Goal: Task Accomplishment & Management: Manage account settings

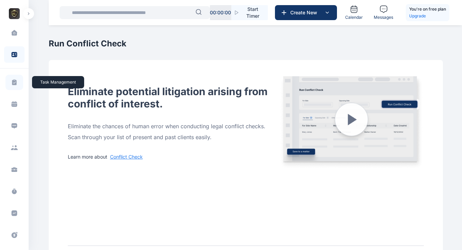
click at [13, 83] on icon at bounding box center [14, 82] width 4 height 6
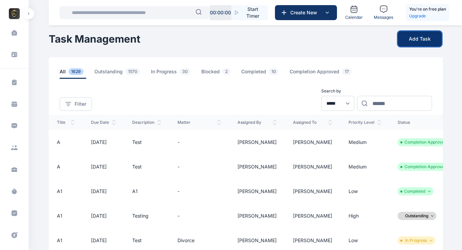
click at [413, 39] on button "Add Task" at bounding box center [420, 38] width 44 height 15
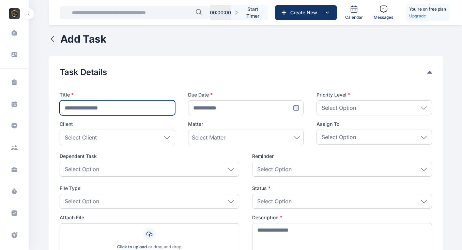
click at [94, 109] on input "text" at bounding box center [117, 107] width 115 height 15
type input "**********"
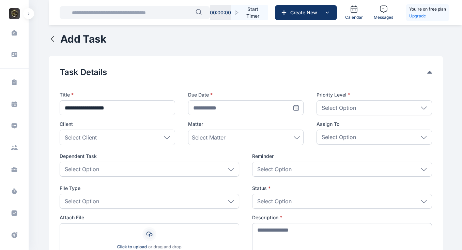
click at [296, 108] on icon at bounding box center [296, 108] width 0 height 0
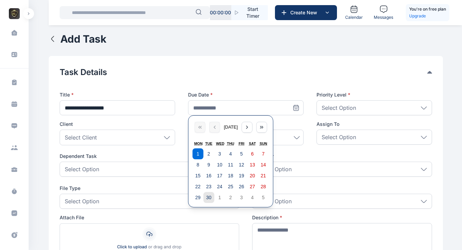
click at [208, 199] on abbr "30" at bounding box center [208, 197] width 5 height 5
type input "**********"
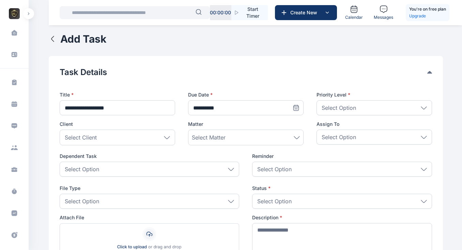
click at [360, 110] on div "Select Option" at bounding box center [373, 107] width 115 height 15
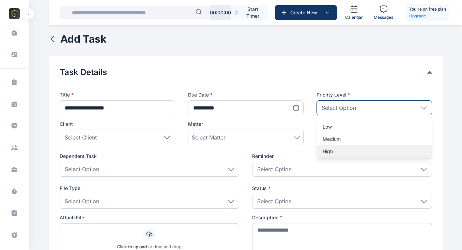
click at [331, 150] on p "High" at bounding box center [374, 151] width 103 height 7
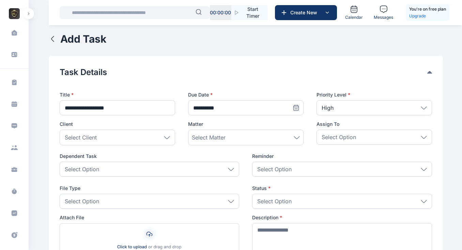
click at [135, 136] on div "Select Client" at bounding box center [117, 137] width 115 height 16
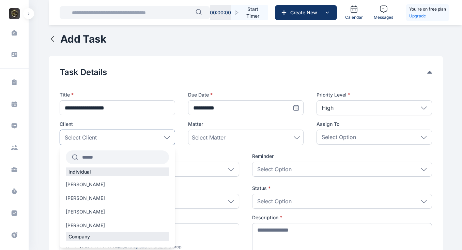
click at [92, 160] on input "text" at bounding box center [123, 157] width 91 height 12
click at [77, 225] on span "[PERSON_NAME]" at bounding box center [85, 225] width 39 height 7
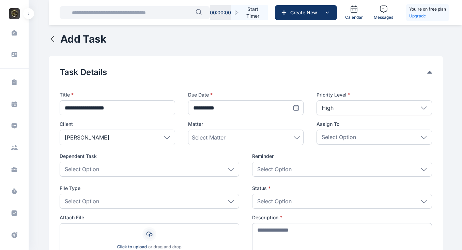
click at [203, 139] on span "Select Matter" at bounding box center [209, 137] width 34 height 8
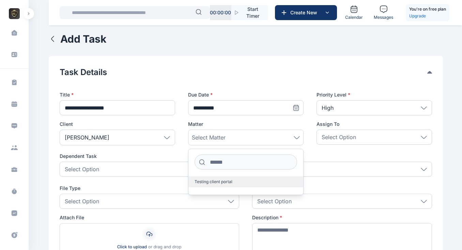
click at [206, 185] on label "Testing client portal" at bounding box center [245, 181] width 115 height 11
click at [351, 132] on div "Select Option" at bounding box center [373, 136] width 115 height 15
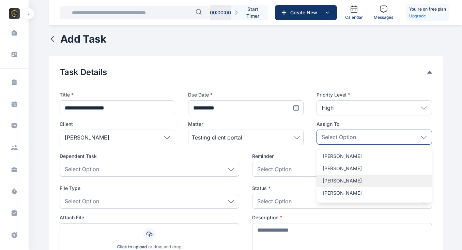
click at [340, 179] on p "[PERSON_NAME]" at bounding box center [374, 180] width 103 height 7
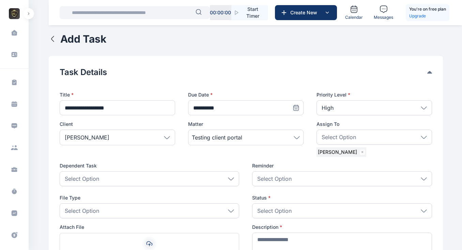
click at [110, 177] on div "Select Option" at bounding box center [150, 178] width 180 height 15
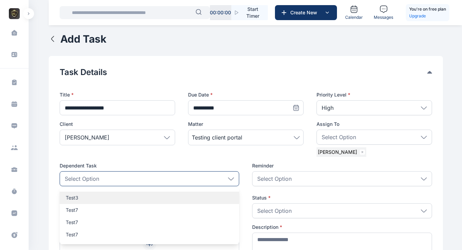
click at [78, 200] on p "Test3" at bounding box center [150, 197] width 168 height 7
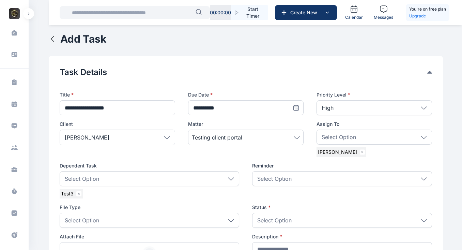
click at [279, 175] on p "Select Option" at bounding box center [274, 178] width 34 height 8
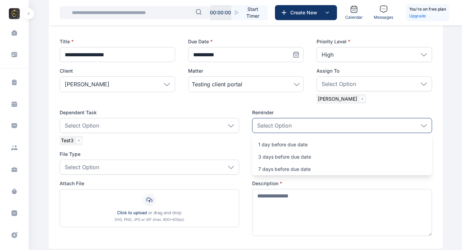
scroll to position [56, 0]
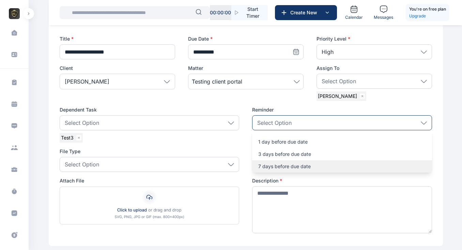
click at [283, 165] on p "7 days before due date" at bounding box center [342, 166] width 168 height 7
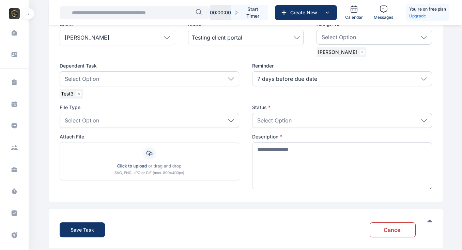
scroll to position [100, 0]
click at [130, 123] on div "Select Option" at bounding box center [150, 119] width 180 height 15
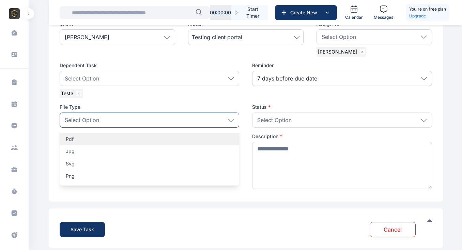
click at [83, 138] on p "pdf" at bounding box center [150, 139] width 168 height 7
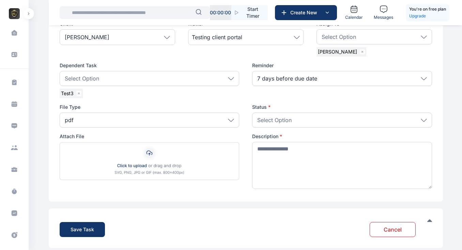
click at [294, 116] on div "Select Option" at bounding box center [342, 119] width 180 height 15
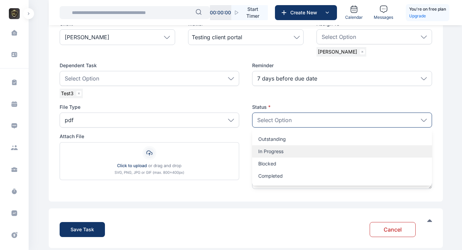
click at [268, 153] on p "In Progress" at bounding box center [342, 151] width 168 height 7
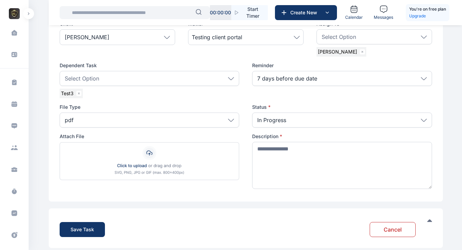
click at [169, 167] on img at bounding box center [150, 161] width 180 height 38
click at [60, 142] on input "file" at bounding box center [60, 142] width 0 height 0
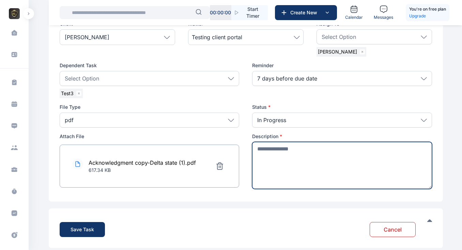
click at [289, 156] on textarea at bounding box center [342, 165] width 180 height 47
type textarea "**********"
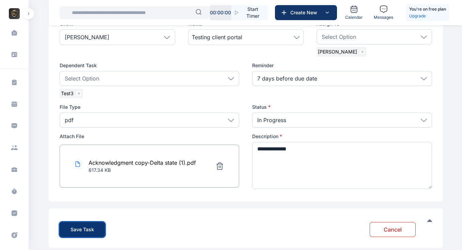
click at [81, 229] on div "Save Task" at bounding box center [83, 229] width 24 height 7
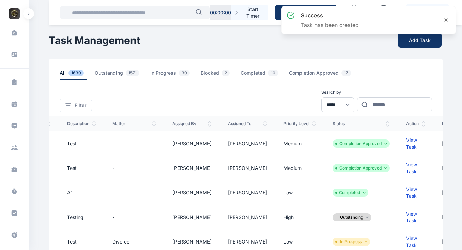
scroll to position [0, 66]
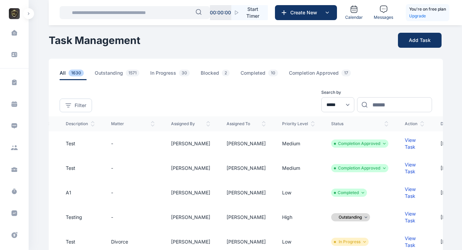
click at [405, 145] on div "View Task" at bounding box center [414, 144] width 19 height 14
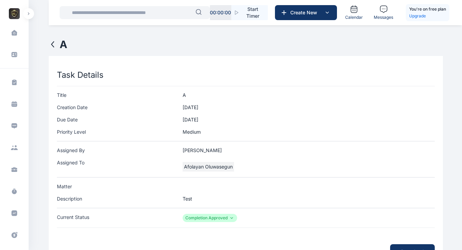
click at [49, 43] on icon at bounding box center [53, 44] width 8 height 8
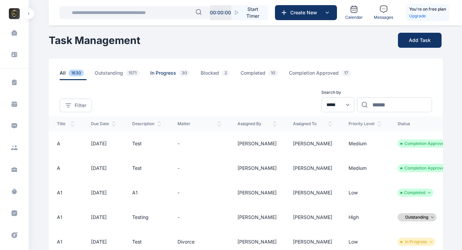
click at [168, 71] on span "In Progress 30" at bounding box center [171, 74] width 42 height 11
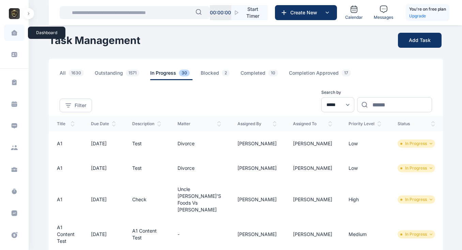
click at [12, 31] on icon at bounding box center [14, 32] width 6 height 5
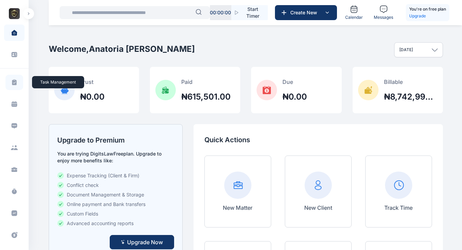
click at [15, 82] on icon at bounding box center [14, 82] width 4 height 6
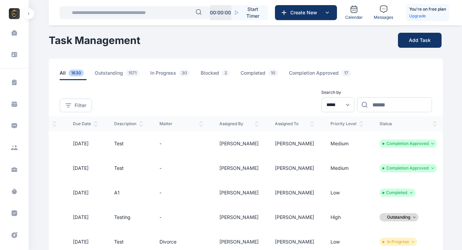
scroll to position [0, 66]
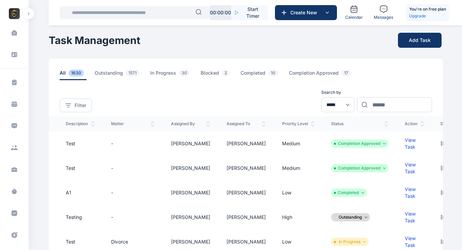
click at [405, 144] on div "View Task" at bounding box center [414, 144] width 19 height 14
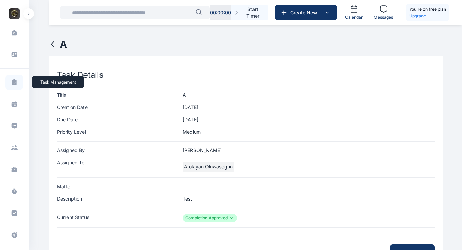
click at [13, 83] on icon at bounding box center [14, 82] width 4 height 6
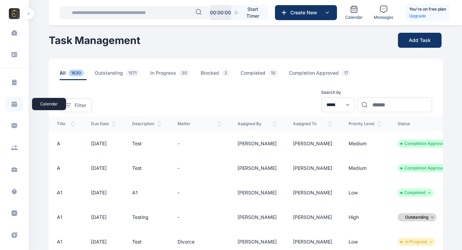
click at [13, 104] on icon at bounding box center [15, 104] width 6 height 3
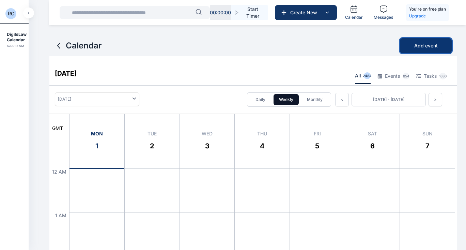
click at [425, 45] on span "Add event" at bounding box center [426, 45] width 24 height 7
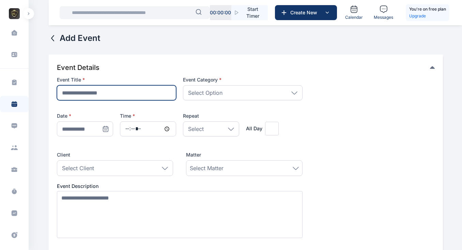
click at [78, 91] on input "text" at bounding box center [117, 92] width 120 height 15
type input "**********"
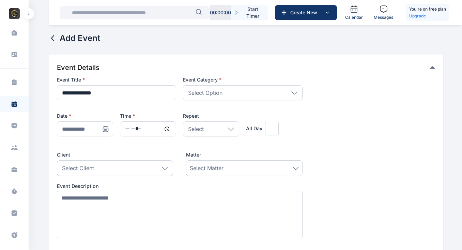
click at [221, 92] on p "Select Option" at bounding box center [205, 93] width 34 height 8
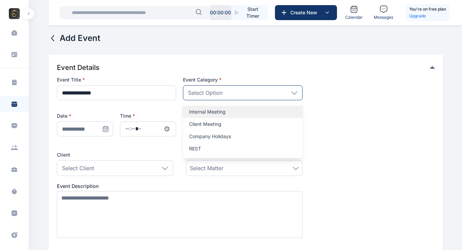
click at [201, 112] on p "Internal Meeting" at bounding box center [242, 111] width 107 height 7
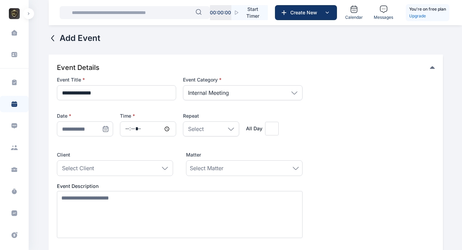
click at [105, 129] on icon at bounding box center [105, 128] width 7 height 7
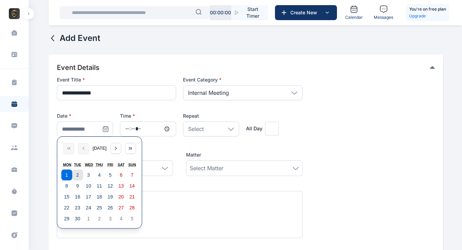
click at [78, 174] on abbr "2" at bounding box center [77, 174] width 3 height 5
type input "**********"
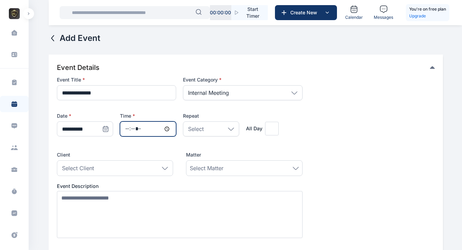
click at [165, 129] on input "time" at bounding box center [148, 128] width 56 height 15
type input "*****"
click at [235, 129] on div "Select" at bounding box center [211, 128] width 56 height 15
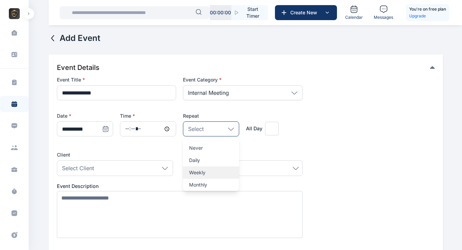
click at [206, 175] on p "Weekly" at bounding box center [211, 172] width 44 height 7
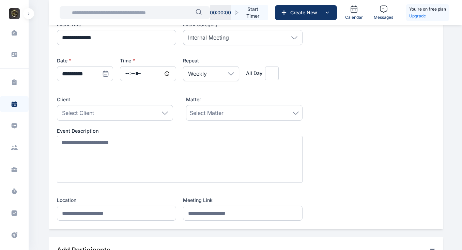
scroll to position [56, 0]
click at [160, 107] on div "Select Client" at bounding box center [115, 113] width 116 height 16
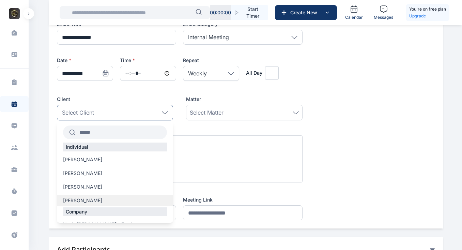
click at [79, 200] on span "[PERSON_NAME]" at bounding box center [82, 200] width 39 height 7
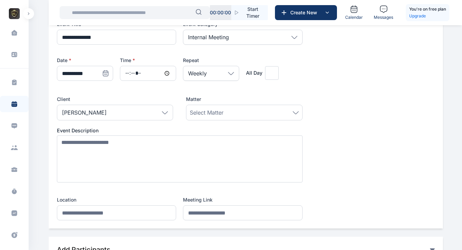
click at [252, 114] on div "Select Matter" at bounding box center [244, 112] width 109 height 8
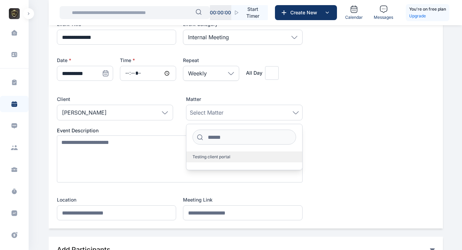
click at [221, 159] on span "Testing client portal" at bounding box center [211, 156] width 38 height 5
click at [108, 124] on div "**********" at bounding box center [180, 120] width 246 height 199
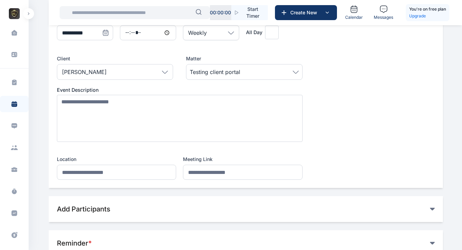
scroll to position [96, 0]
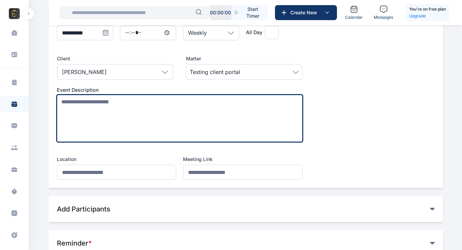
click at [77, 121] on textarea at bounding box center [180, 118] width 246 height 47
type textarea "**********"
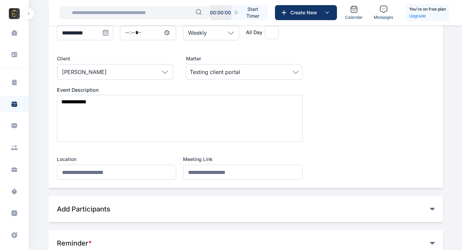
click at [148, 153] on div "**********" at bounding box center [180, 79] width 246 height 199
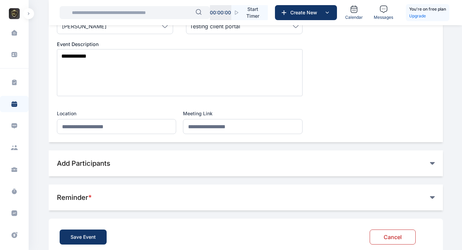
scroll to position [142, 0]
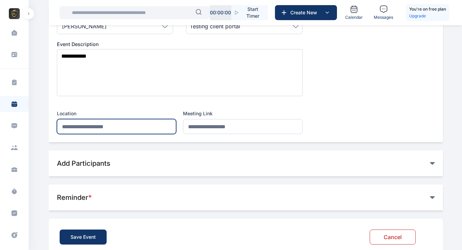
click at [81, 127] on input "text" at bounding box center [117, 126] width 120 height 15
type input "*"
type input "*********"
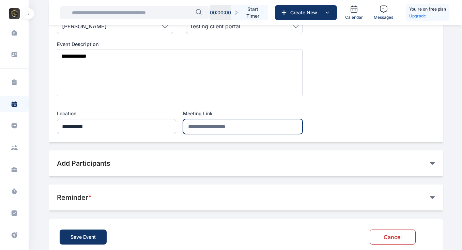
click at [197, 124] on input "url" at bounding box center [243, 126] width 120 height 15
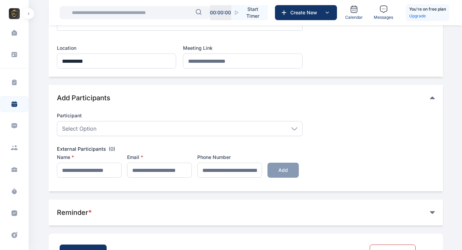
scroll to position [211, 0]
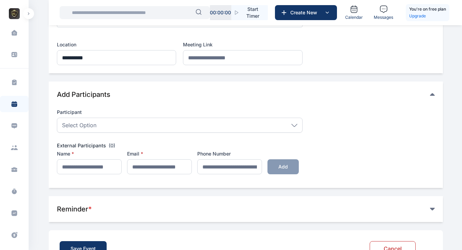
click at [226, 128] on div "Select Option" at bounding box center [180, 125] width 246 height 15
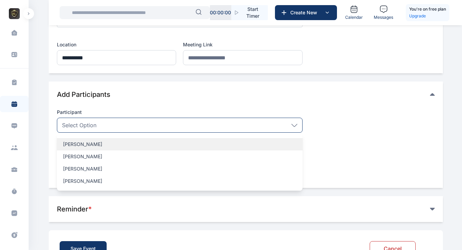
click at [93, 147] on p "[PERSON_NAME]" at bounding box center [179, 144] width 233 height 7
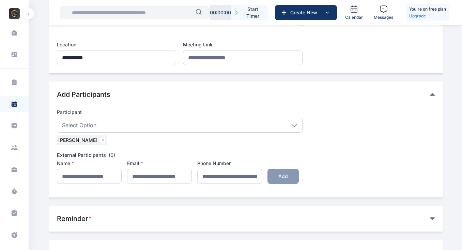
click at [207, 121] on div "Select Option" at bounding box center [180, 125] width 246 height 15
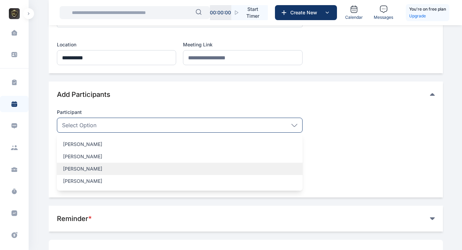
click at [109, 167] on p "[PERSON_NAME]" at bounding box center [179, 168] width 233 height 7
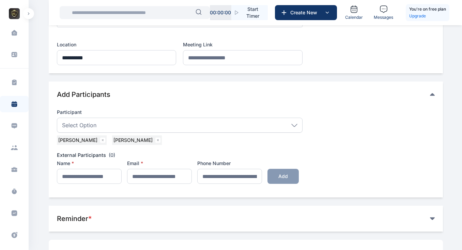
click at [268, 123] on div "Select Option" at bounding box center [180, 125] width 246 height 15
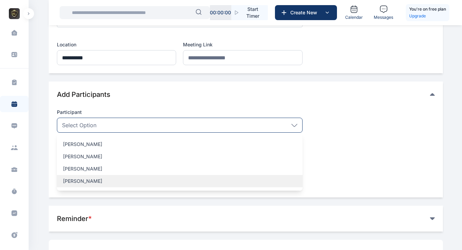
click at [84, 182] on p "[PERSON_NAME]" at bounding box center [179, 180] width 233 height 7
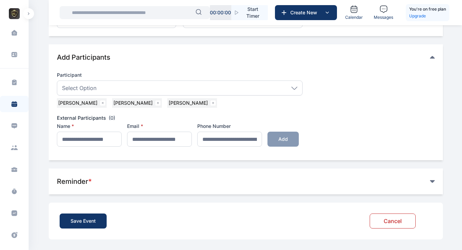
scroll to position [248, 0]
click at [88, 139] on input "text" at bounding box center [89, 138] width 65 height 15
type input "**********"
click at [161, 141] on input "email" at bounding box center [159, 138] width 65 height 15
type input "**********"
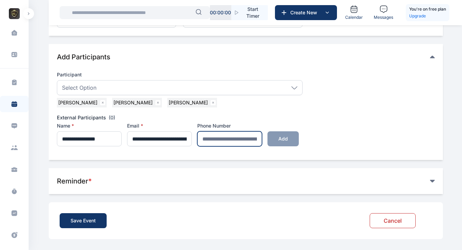
type input "**********"
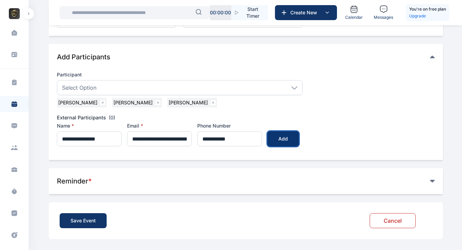
click at [296, 137] on button "Add" at bounding box center [282, 138] width 31 height 15
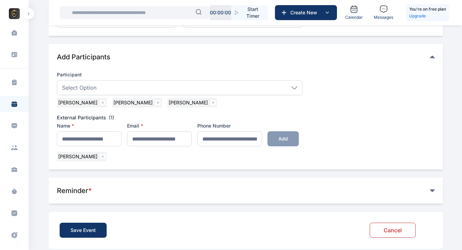
scroll to position [258, 0]
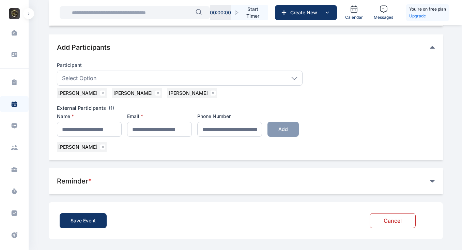
click at [432, 180] on icon at bounding box center [432, 181] width 5 height 3
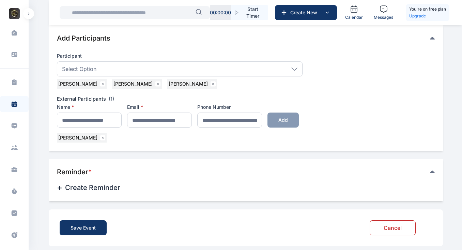
scroll to position [274, 0]
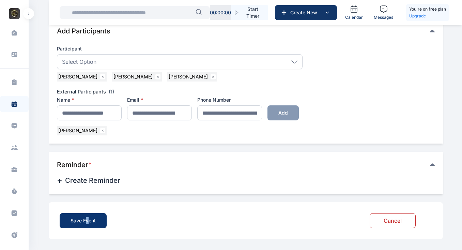
drag, startPoint x: 87, startPoint y: 210, endPoint x: 85, endPoint y: 215, distance: 5.6
click at [85, 215] on div "Save Event Cancel" at bounding box center [246, 220] width 394 height 37
click at [85, 215] on button "Save Event" at bounding box center [83, 220] width 47 height 15
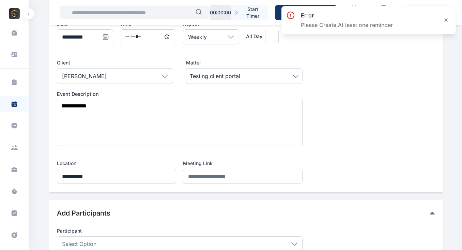
scroll to position [103, 0]
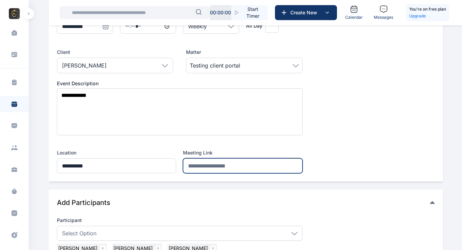
click at [203, 168] on input "url" at bounding box center [243, 165] width 120 height 15
click at [199, 166] on input "url" at bounding box center [243, 165] width 120 height 15
paste input "**********"
type input "**********"
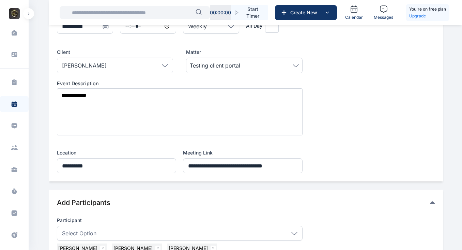
click at [342, 154] on span "**********" at bounding box center [246, 73] width 378 height 199
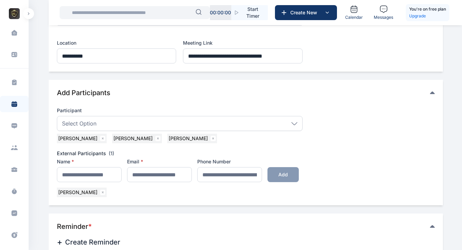
scroll to position [274, 0]
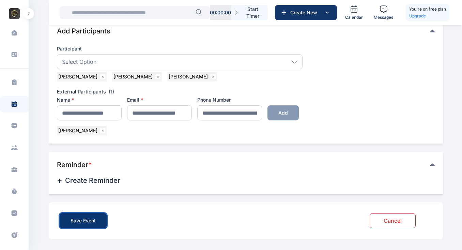
click at [86, 220] on div "Save Event" at bounding box center [83, 220] width 25 height 7
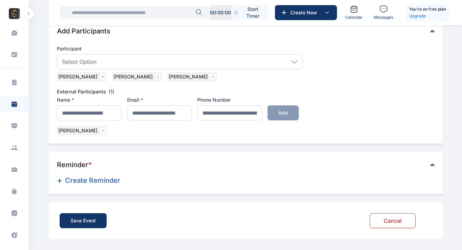
click at [74, 182] on button "+ Create Reminder" at bounding box center [170, 180] width 227 height 11
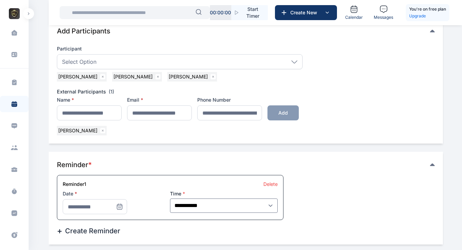
click at [120, 207] on icon at bounding box center [120, 207] width 0 height 0
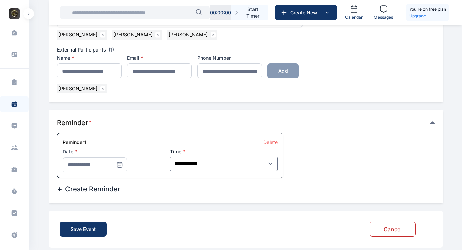
scroll to position [324, 0]
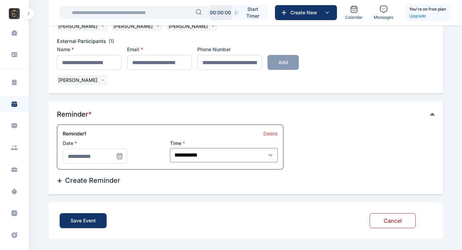
click at [118, 155] on icon at bounding box center [119, 156] width 7 height 7
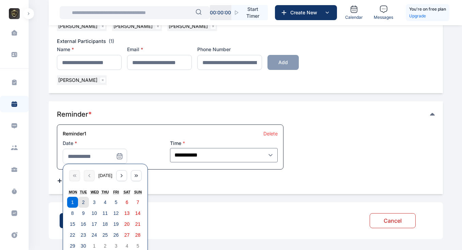
click at [82, 202] on abbr "2" at bounding box center [83, 201] width 3 height 5
type input "**********"
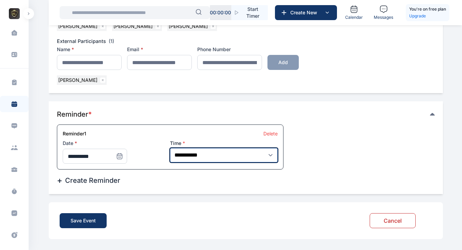
click at [255, 155] on select "**********" at bounding box center [224, 155] width 108 height 14
select select "**"
click at [170, 148] on select "**********" at bounding box center [224, 155] width 108 height 14
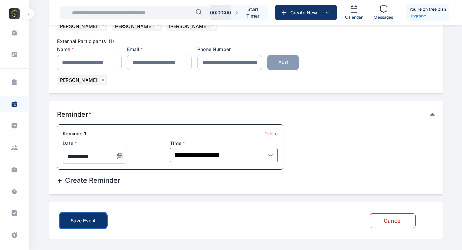
click at [77, 224] on button "Save Event" at bounding box center [83, 220] width 47 height 15
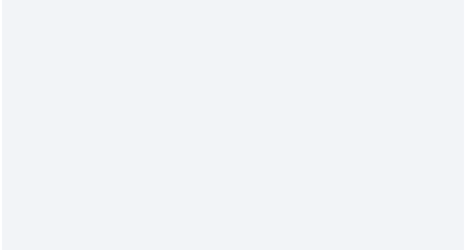
scroll to position [0, 0]
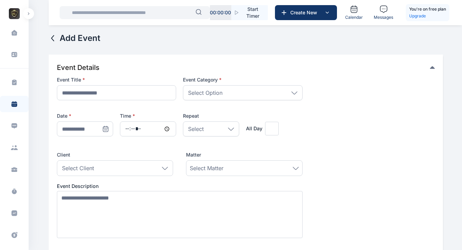
click at [461, 70] on div "ROYALE CONSULTANTS Dashboard dashboard Conflict-Check conflict-check Task Manag…" at bounding box center [231, 204] width 462 height 408
click at [12, 102] on icon at bounding box center [15, 102] width 6 height 2
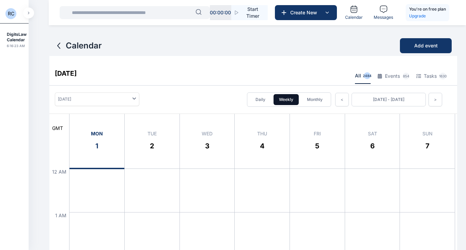
click at [29, 14] on icon "button" at bounding box center [29, 13] width 2 height 3
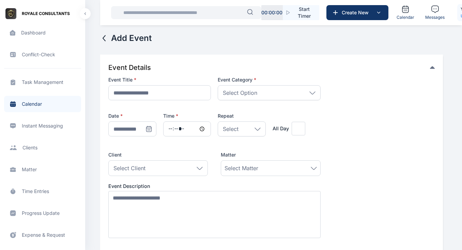
click at [85, 15] on icon "button" at bounding box center [84, 14] width 1 height 2
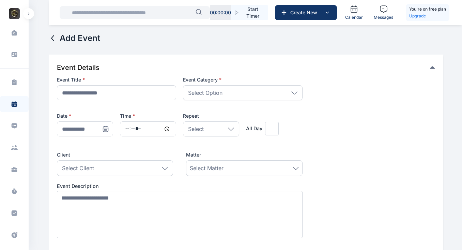
click at [31, 15] on button "button" at bounding box center [28, 13] width 11 height 11
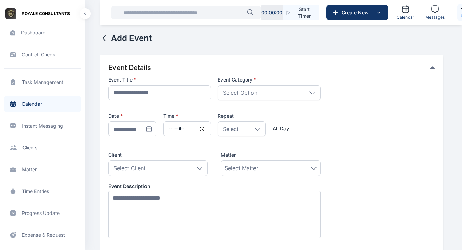
click at [34, 127] on span "Calendar Instant Messaging Instant Messaging" at bounding box center [42, 126] width 77 height 16
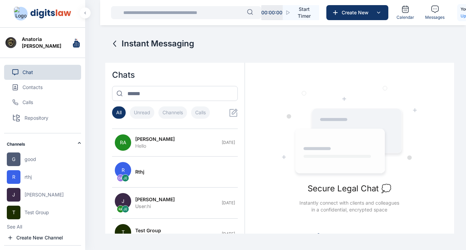
scroll to position [115, 0]
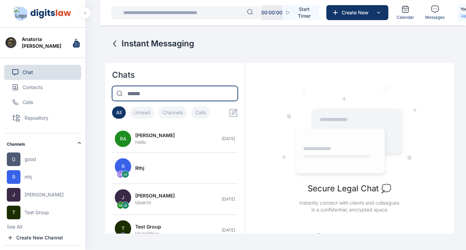
click at [135, 91] on input at bounding box center [175, 93] width 126 height 15
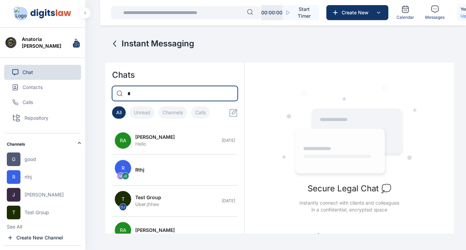
scroll to position [0, 0]
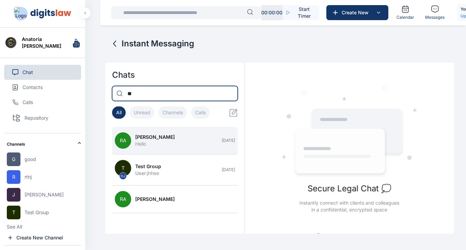
type input "**"
click at [149, 143] on div "Hello" at bounding box center [176, 143] width 82 height 7
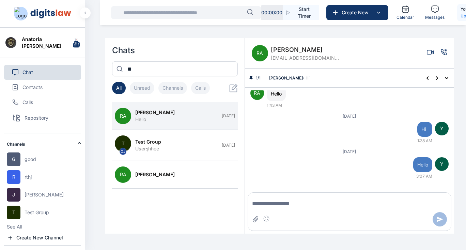
scroll to position [442, 0]
click at [280, 203] on textarea "Message input" at bounding box center [349, 204] width 203 height 14
type textarea "**********"
click at [440, 218] on icon "Send message" at bounding box center [440, 219] width 6 height 6
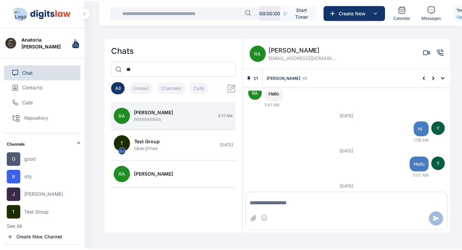
scroll to position [478, 0]
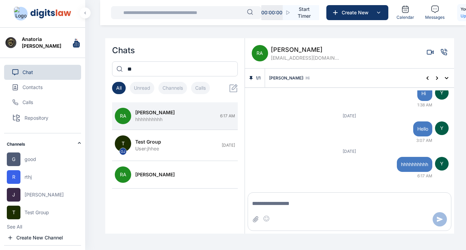
click at [85, 13] on icon "button" at bounding box center [84, 13] width 1 height 2
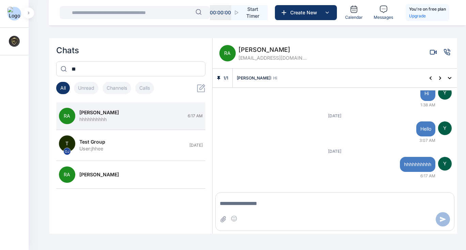
click at [27, 11] on button "button" at bounding box center [28, 12] width 11 height 11
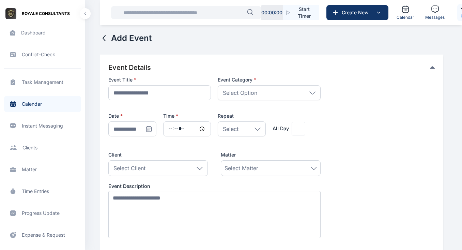
click at [32, 147] on span "Client clients clients" at bounding box center [42, 147] width 77 height 16
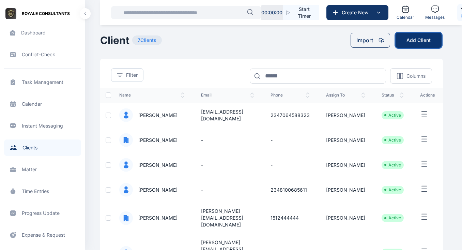
click at [423, 40] on button "Add Client" at bounding box center [418, 40] width 46 height 15
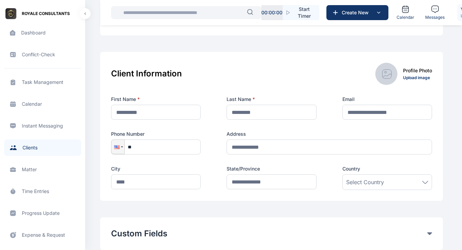
scroll to position [82, 0]
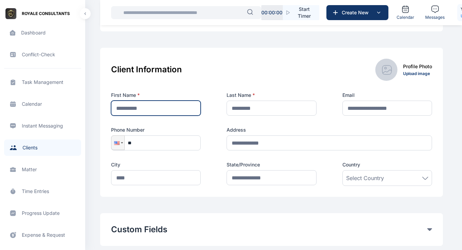
click at [144, 111] on input "text" at bounding box center [156, 107] width 90 height 15
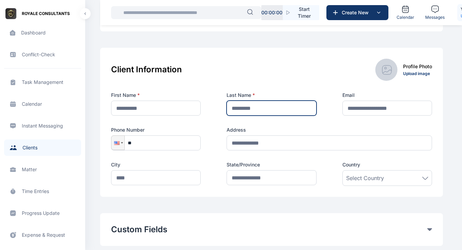
click at [242, 109] on input "text" at bounding box center [272, 107] width 90 height 15
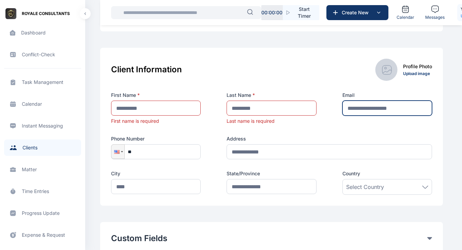
click at [355, 104] on input "text" at bounding box center [387, 107] width 90 height 15
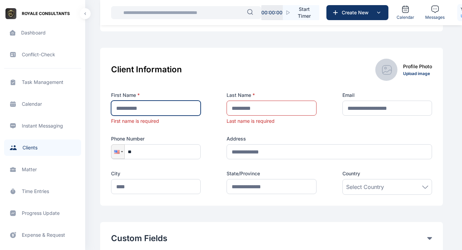
click at [163, 106] on input "text" at bounding box center [156, 107] width 90 height 15
type input "*****"
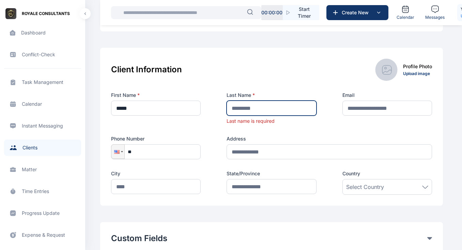
click at [253, 107] on input "text" at bounding box center [272, 107] width 90 height 15
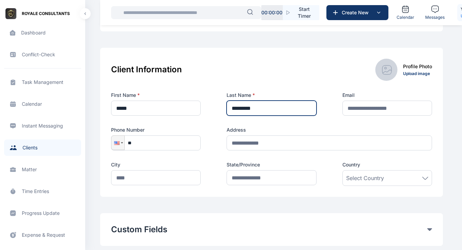
type input "*********"
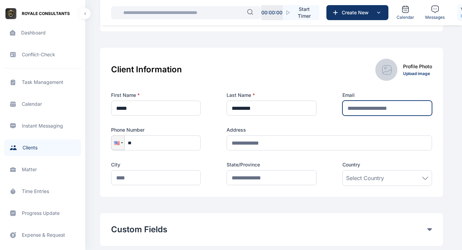
click at [372, 104] on input "text" at bounding box center [387, 107] width 90 height 15
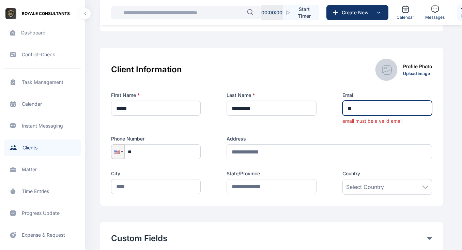
type input "*"
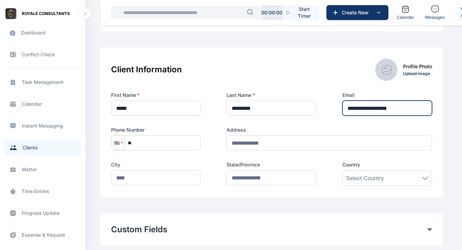
type input "**********"
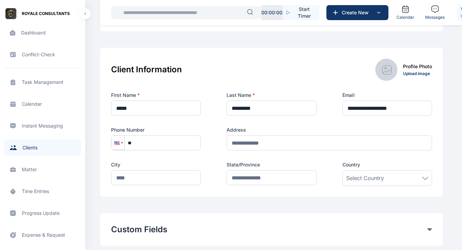
click at [121, 145] on div at bounding box center [117, 143] width 13 height 14
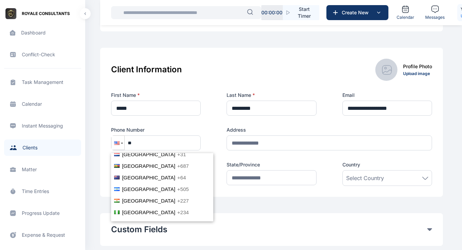
scroll to position [1539, 0]
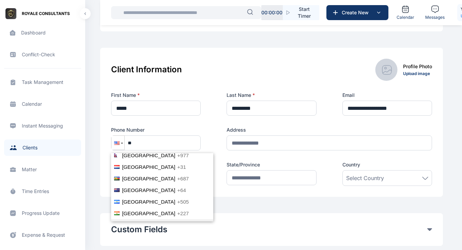
click at [177, 222] on span "+234" at bounding box center [183, 225] width 12 height 6
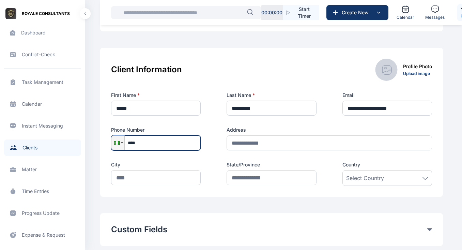
click at [156, 140] on input "****" at bounding box center [156, 142] width 90 height 15
type input "**********"
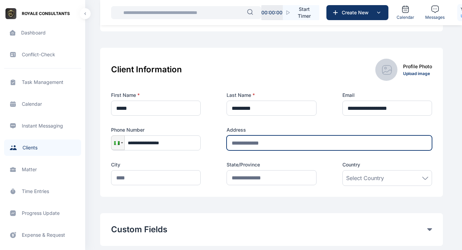
click at [258, 141] on input "text" at bounding box center [329, 142] width 205 height 15
type input "**********"
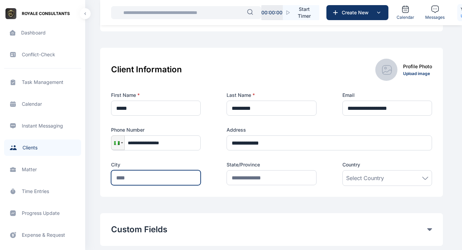
click at [137, 181] on input "text" at bounding box center [156, 177] width 90 height 15
type input "*****"
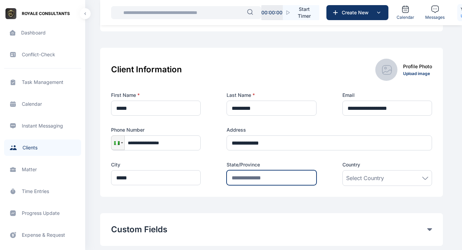
click at [235, 176] on input "text" at bounding box center [272, 177] width 90 height 15
type input "*****"
click at [378, 180] on span "Select Country" at bounding box center [365, 178] width 38 height 8
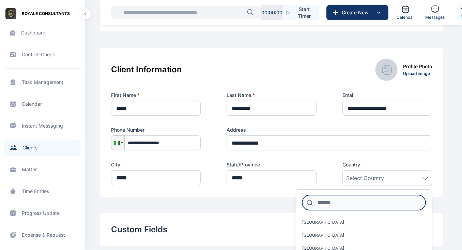
click at [348, 204] on input at bounding box center [363, 202] width 123 height 15
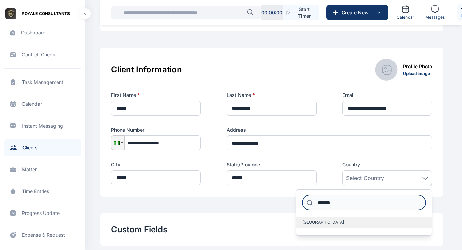
type input "******"
click at [315, 221] on span "[GEOGRAPHIC_DATA]" at bounding box center [323, 221] width 42 height 5
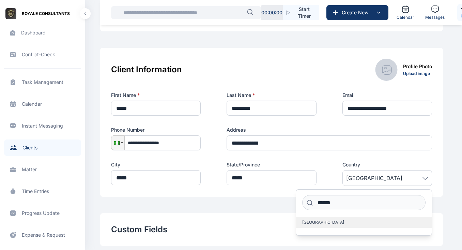
click at [309, 219] on span "[GEOGRAPHIC_DATA]" at bounding box center [323, 221] width 42 height 5
click at [336, 220] on label "[GEOGRAPHIC_DATA]" at bounding box center [364, 222] width 136 height 11
click at [375, 218] on label "[GEOGRAPHIC_DATA]" at bounding box center [364, 222] width 136 height 11
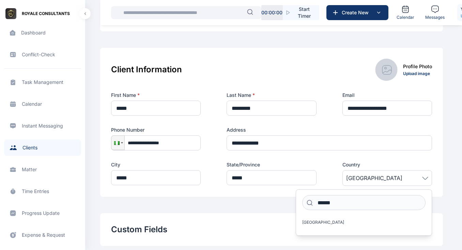
click at [447, 216] on div "ROYALE CONSULTANTS Dashboard dashboard dashboard Conflict-Check conflict-check …" at bounding box center [231, 242] width 462 height 649
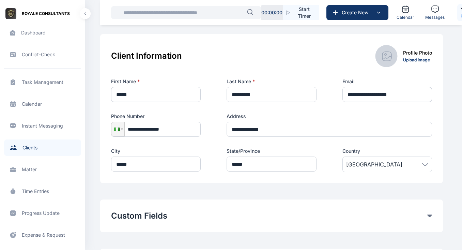
click at [206, 158] on div "**********" at bounding box center [271, 125] width 321 height 94
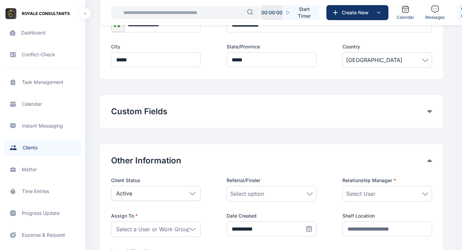
scroll to position [207, 0]
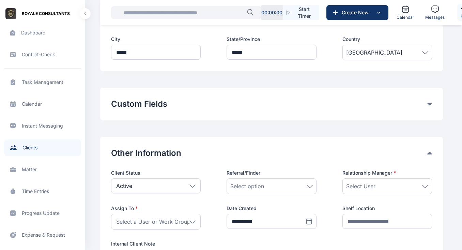
click at [425, 104] on button "Custom Fields" at bounding box center [269, 103] width 316 height 11
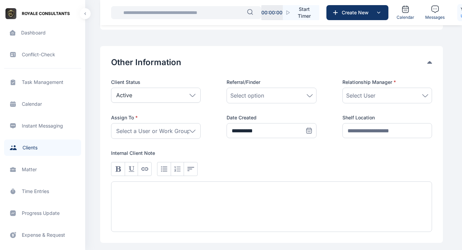
scroll to position [328, 0]
click at [193, 94] on icon at bounding box center [192, 94] width 6 height 3
click at [260, 98] on span "Select option" at bounding box center [247, 95] width 34 height 8
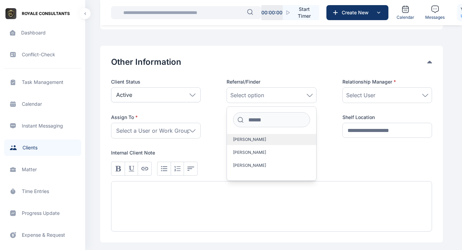
click at [248, 142] on label "[PERSON_NAME]" at bounding box center [271, 139] width 89 height 11
click at [366, 96] on span "Select User" at bounding box center [360, 95] width 29 height 8
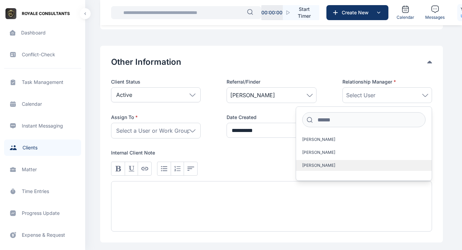
click at [313, 167] on span "[PERSON_NAME]" at bounding box center [318, 164] width 33 height 5
click at [170, 131] on span "Select a User or Work Group" at bounding box center [153, 130] width 74 height 8
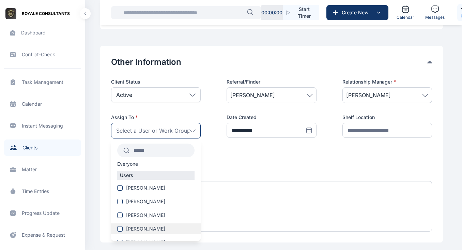
click at [141, 229] on span "[PERSON_NAME]" at bounding box center [145, 228] width 39 height 7
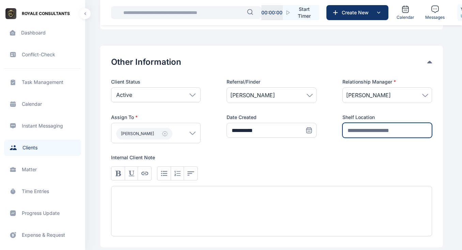
click at [361, 129] on input "text" at bounding box center [387, 130] width 90 height 15
type input "**********"
click at [359, 145] on div "**********" at bounding box center [271, 157] width 321 height 158
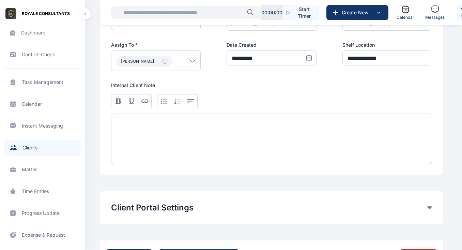
scroll to position [404, 0]
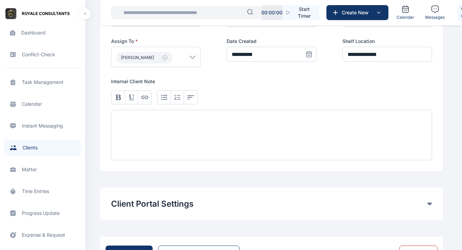
click at [158, 136] on div at bounding box center [271, 135] width 321 height 50
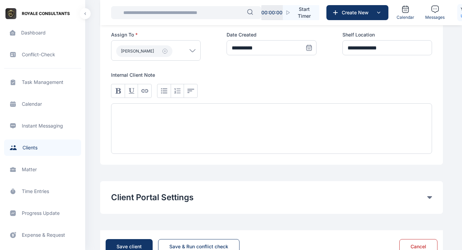
scroll to position [434, 0]
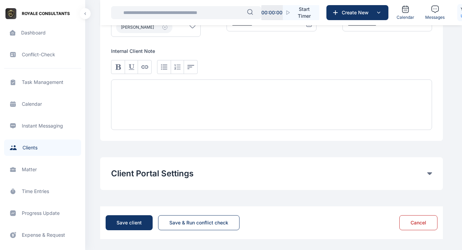
click at [430, 173] on icon at bounding box center [429, 173] width 5 height 3
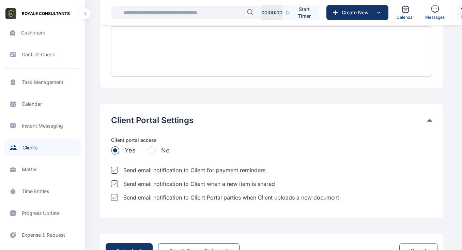
scroll to position [490, 0]
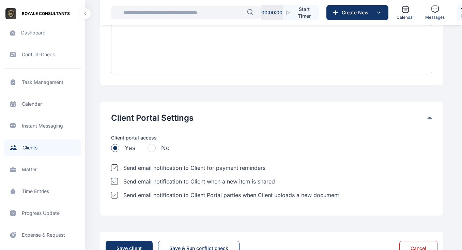
click at [114, 182] on icon at bounding box center [114, 181] width 5 height 3
click at [114, 170] on div at bounding box center [114, 167] width 7 height 7
click at [115, 185] on div "Send email notification to Client when a new item is shared" at bounding box center [271, 181] width 321 height 8
click at [115, 166] on div at bounding box center [114, 167] width 7 height 7
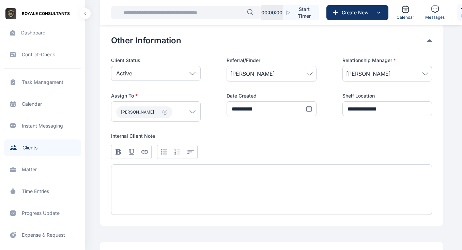
scroll to position [350, 0]
click at [264, 186] on div at bounding box center [271, 189] width 321 height 50
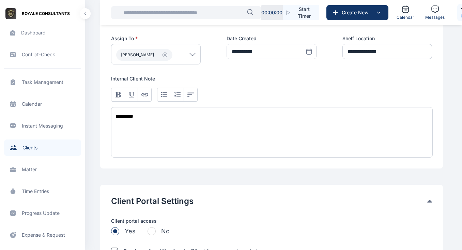
scroll to position [515, 0]
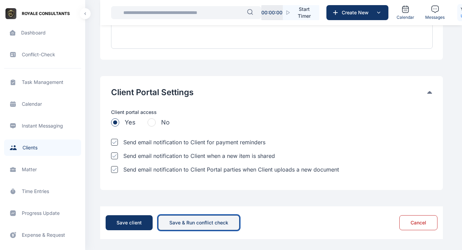
click at [188, 224] on div "Save & Run conflict check" at bounding box center [198, 222] width 59 height 7
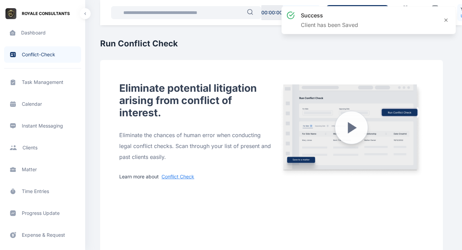
click at [31, 170] on span "Matter matter matter" at bounding box center [42, 169] width 77 height 16
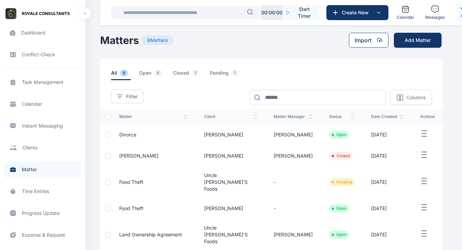
click at [362, 42] on button "Import" at bounding box center [369, 40] width 40 height 15
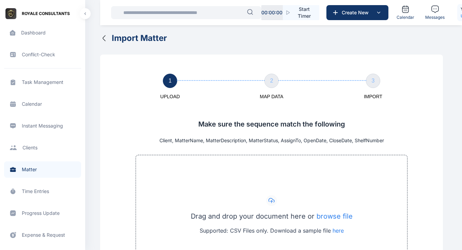
click at [104, 37] on icon "button" at bounding box center [104, 38] width 8 height 8
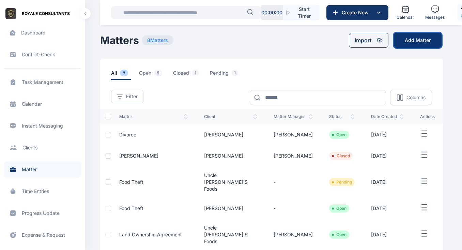
click at [416, 40] on button "Add Matter" at bounding box center [418, 40] width 48 height 15
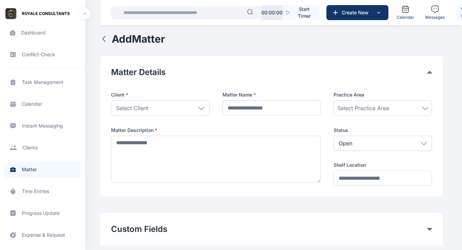
click at [136, 107] on span "Select Client" at bounding box center [132, 108] width 32 height 8
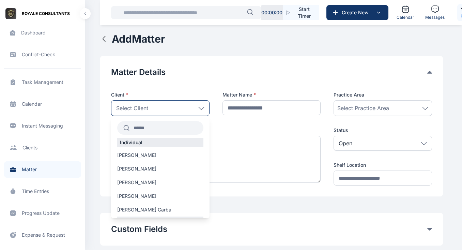
click at [141, 133] on input "text" at bounding box center [166, 128] width 74 height 12
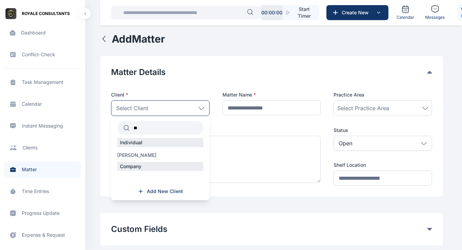
type input "*"
type input "****"
click at [140, 154] on span "[PERSON_NAME] Garba" at bounding box center [144, 155] width 54 height 7
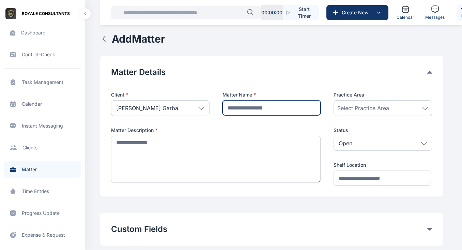
click at [253, 110] on input "text" at bounding box center [271, 107] width 98 height 15
type input "*"
type input "**********"
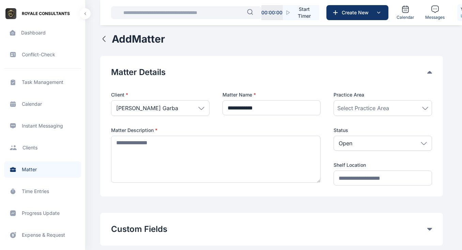
click at [369, 107] on span "Select Practice Area" at bounding box center [363, 108] width 52 height 8
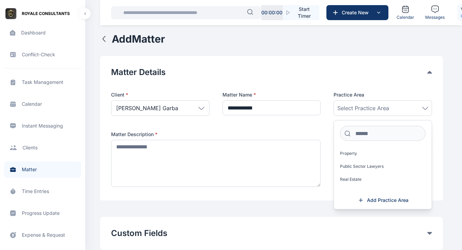
scroll to position [584, 0]
click at [352, 184] on label "Business Law" at bounding box center [383, 180] width 98 height 11
click at [373, 202] on span "Add Practice Area" at bounding box center [388, 200] width 42 height 7
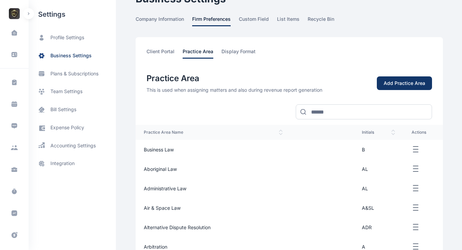
scroll to position [6, 0]
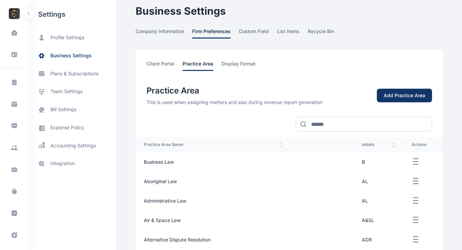
click at [29, 14] on icon "button" at bounding box center [29, 13] width 2 height 3
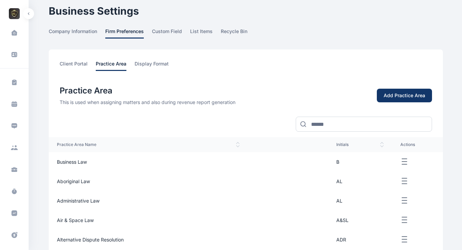
click at [29, 13] on icon "button" at bounding box center [29, 13] width 2 height 3
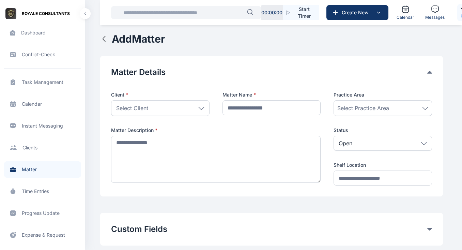
click at [362, 106] on span "Select Practice Area" at bounding box center [363, 108] width 52 height 8
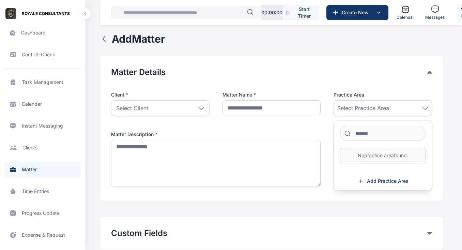
click at [204, 108] on div "Select Client" at bounding box center [160, 108] width 98 height 16
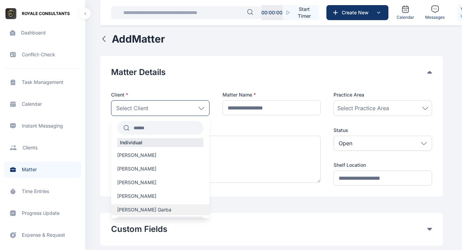
click at [137, 208] on span "[PERSON_NAME] Garba" at bounding box center [144, 209] width 54 height 7
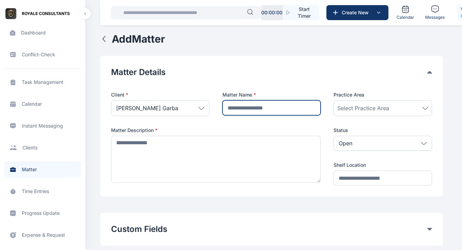
click at [244, 108] on input "text" at bounding box center [271, 107] width 98 height 15
type input "**********"
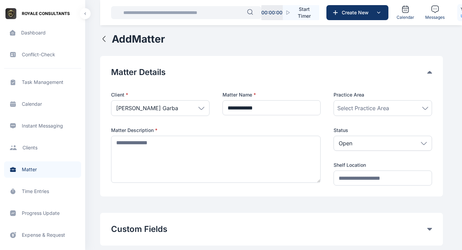
click at [363, 103] on div "Select Practice Area" at bounding box center [382, 108] width 98 height 16
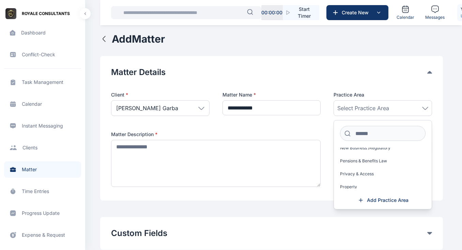
scroll to position [584, 0]
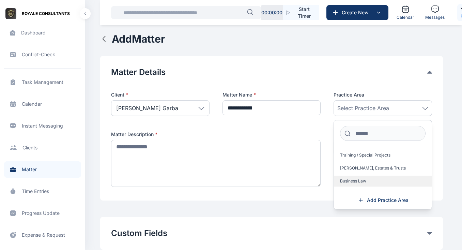
click at [360, 182] on span "Business Law" at bounding box center [353, 180] width 26 height 5
click at [362, 183] on span "Business Law" at bounding box center [353, 180] width 26 height 5
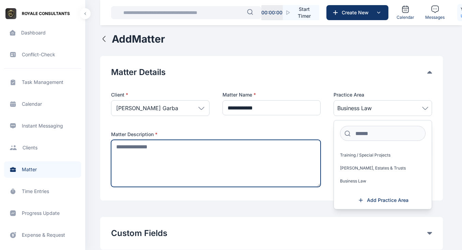
click at [234, 165] on textarea at bounding box center [215, 163] width 209 height 47
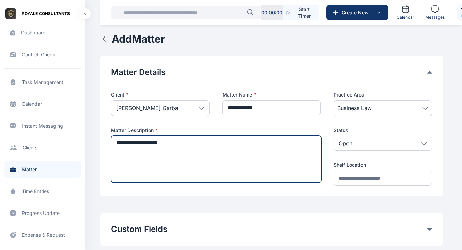
type textarea "**********"
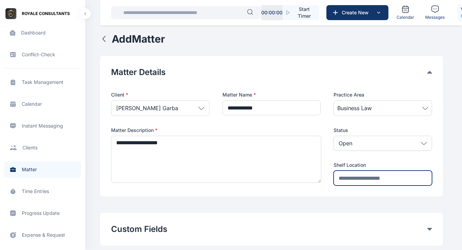
click at [360, 179] on input "text" at bounding box center [382, 177] width 98 height 15
click at [326, 170] on div "**********" at bounding box center [271, 138] width 321 height 94
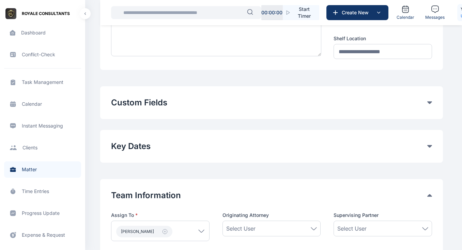
scroll to position [127, 0]
click at [426, 104] on button "Custom Fields" at bounding box center [269, 101] width 316 height 11
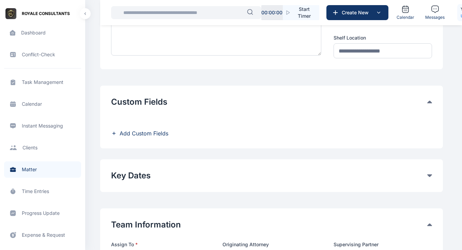
click at [225, 176] on button "Key Dates" at bounding box center [269, 175] width 316 height 11
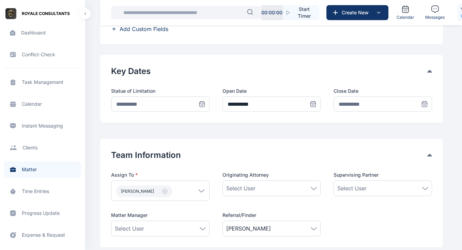
scroll to position [236, 0]
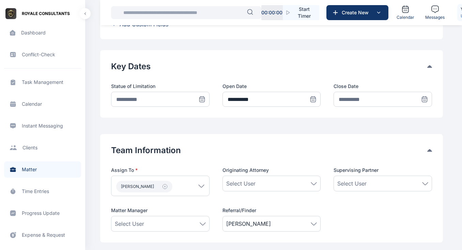
click at [201, 101] on icon at bounding box center [202, 99] width 7 height 7
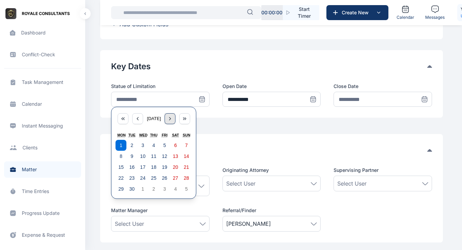
click at [171, 118] on icon "button" at bounding box center [169, 118] width 5 height 5
click at [139, 119] on div "button" at bounding box center [137, 118] width 11 height 11
click at [131, 190] on abbr "30" at bounding box center [131, 188] width 5 height 5
type input "**********"
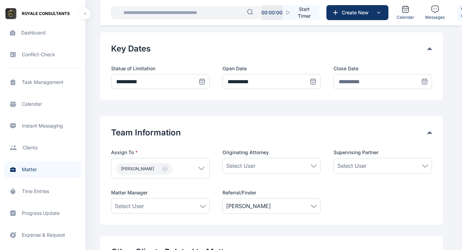
scroll to position [255, 0]
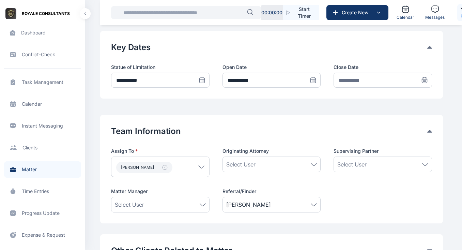
click at [424, 79] on icon at bounding box center [424, 79] width 5 height 0
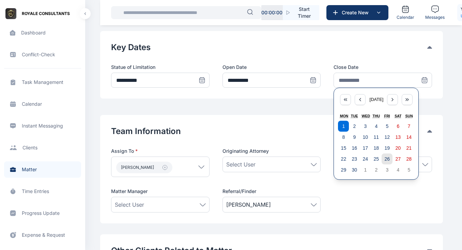
click at [386, 159] on abbr "26" at bounding box center [387, 158] width 5 height 5
type input "**********"
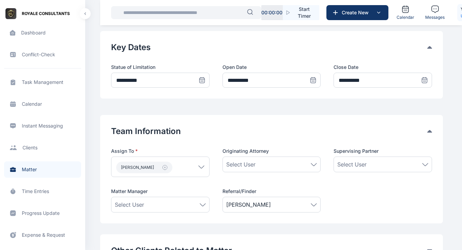
click at [230, 90] on div "**********" at bounding box center [271, 64] width 343 height 67
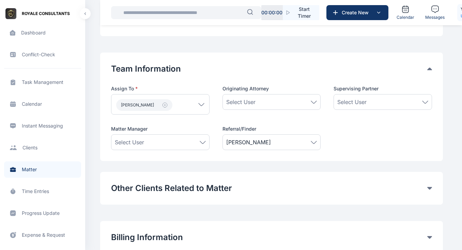
scroll to position [319, 0]
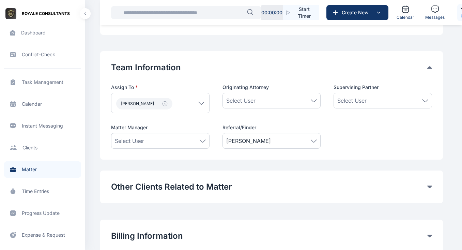
click at [268, 97] on div "Select User" at bounding box center [271, 100] width 91 height 8
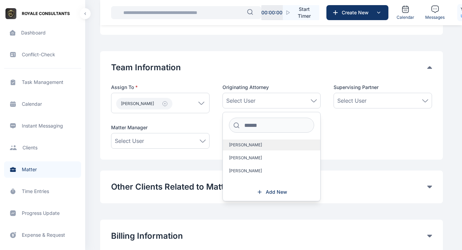
click at [242, 145] on span "[PERSON_NAME]" at bounding box center [245, 144] width 33 height 5
click at [368, 102] on div "Select User" at bounding box center [382, 100] width 91 height 8
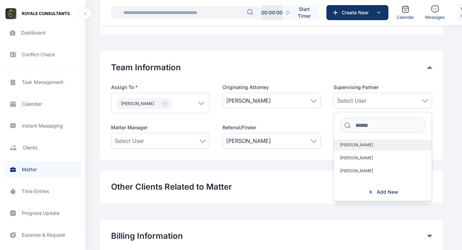
click at [362, 145] on span "[PERSON_NAME]" at bounding box center [356, 144] width 33 height 5
click at [127, 136] on div "Select User" at bounding box center [160, 141] width 98 height 16
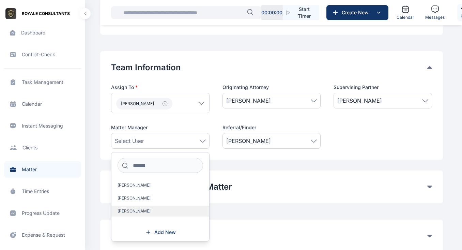
click at [143, 208] on span "[PERSON_NAME]" at bounding box center [134, 210] width 33 height 5
click at [264, 139] on span "[PERSON_NAME]" at bounding box center [248, 141] width 45 height 8
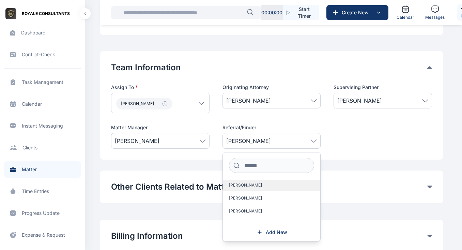
click at [248, 184] on span "[PERSON_NAME]" at bounding box center [245, 184] width 33 height 5
click at [271, 140] on span "[PERSON_NAME]" at bounding box center [271, 141] width 91 height 8
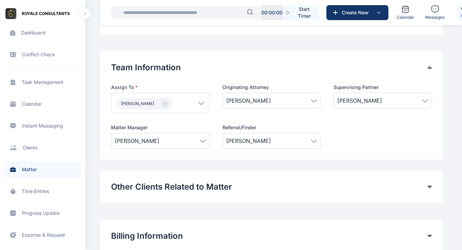
click at [354, 135] on div "Assign To * [PERSON_NAME] Users [PERSON_NAME] [PERSON_NAME] Anatoria [PERSON_NA…" at bounding box center [271, 116] width 321 height 65
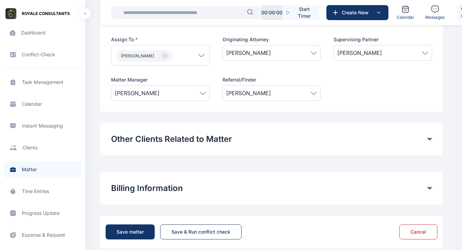
scroll to position [376, 0]
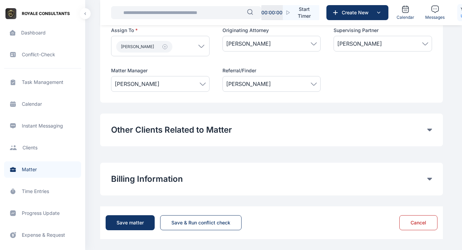
click at [429, 130] on icon at bounding box center [429, 129] width 5 height 3
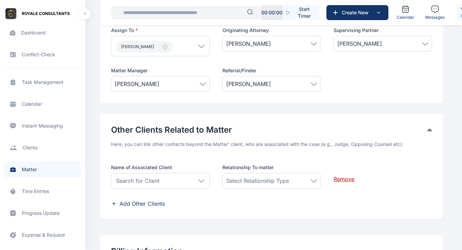
click at [201, 178] on div "Search for Client" at bounding box center [160, 181] width 98 height 16
click at [277, 179] on span "Select Relationship Type" at bounding box center [257, 180] width 63 height 8
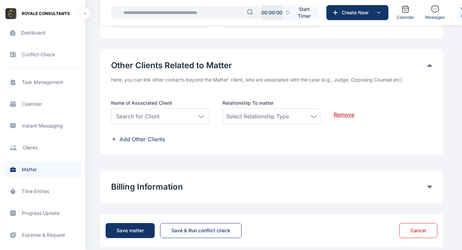
scroll to position [440, 0]
click at [429, 185] on icon at bounding box center [429, 186] width 5 height 3
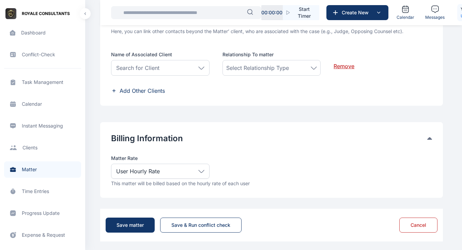
scroll to position [491, 0]
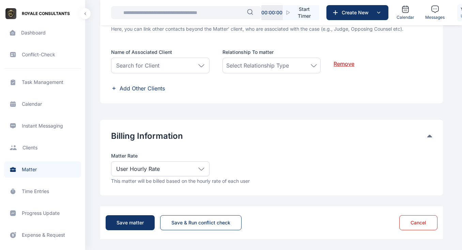
click at [202, 166] on div "User Hourly Rate" at bounding box center [160, 168] width 98 height 15
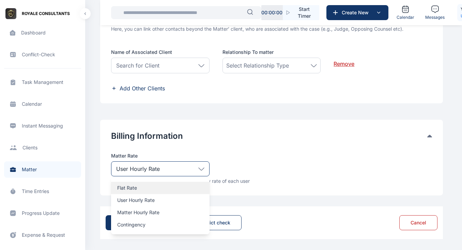
click at [126, 189] on p "Flat Rate" at bounding box center [160, 187] width 86 height 7
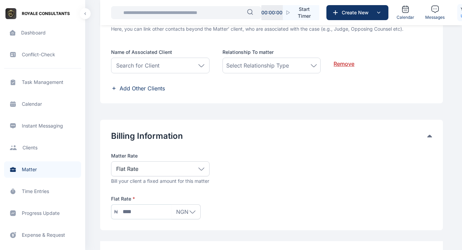
click at [199, 167] on icon at bounding box center [201, 168] width 6 height 3
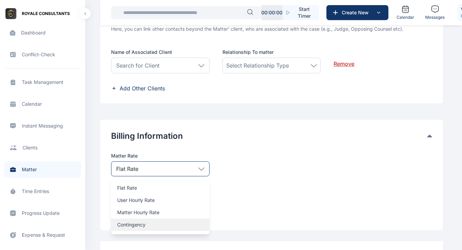
click at [138, 227] on p "Contingency" at bounding box center [160, 224] width 86 height 7
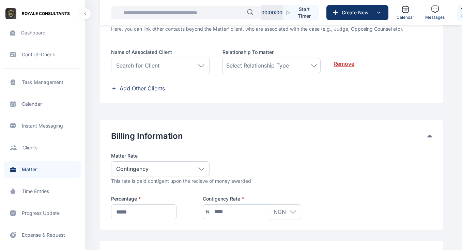
click at [196, 169] on div "Contingency" at bounding box center [160, 168] width 98 height 15
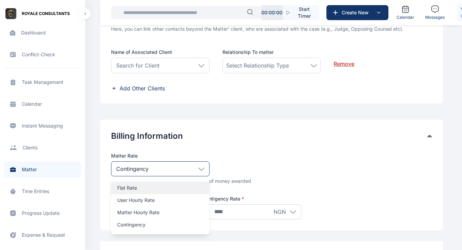
click at [141, 190] on p "Flat Rate" at bounding box center [160, 187] width 86 height 7
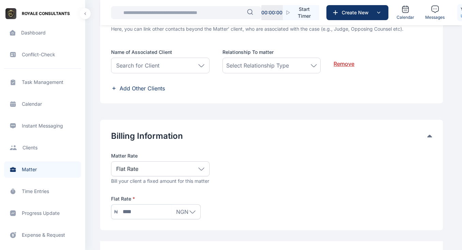
click at [135, 211] on input "text" at bounding box center [144, 212] width 53 height 14
type input "*******"
click at [244, 191] on div "Bill your client a fixed amount for this matter Flat Rate * ₦ ******* NGN AFN A…" at bounding box center [271, 198] width 321 height 42
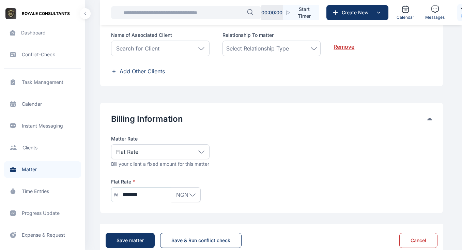
scroll to position [526, 0]
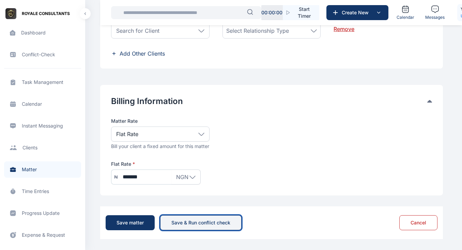
click at [189, 223] on div "Save & Run conflict check" at bounding box center [200, 222] width 59 height 7
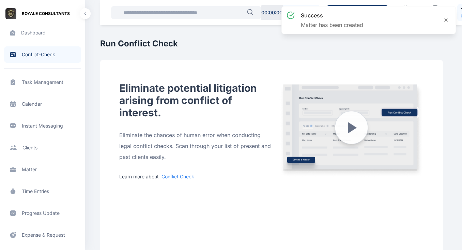
click at [31, 149] on span "Client clients clients" at bounding box center [42, 147] width 77 height 16
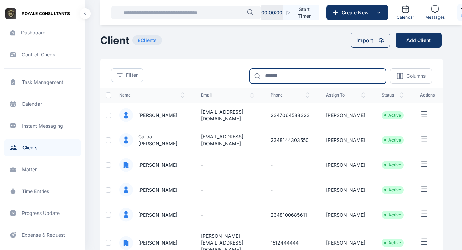
click at [271, 74] on input at bounding box center [318, 75] width 136 height 15
type input "**********"
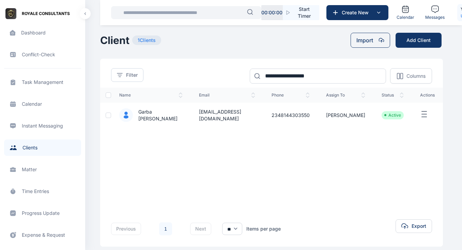
click at [160, 114] on span "Garba [PERSON_NAME]" at bounding box center [158, 115] width 50 height 14
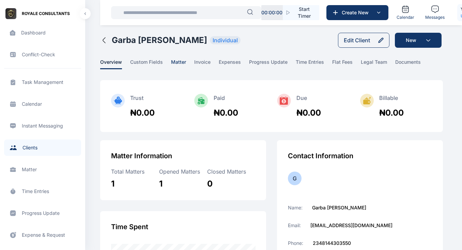
click at [175, 61] on span "matter" at bounding box center [178, 64] width 15 height 11
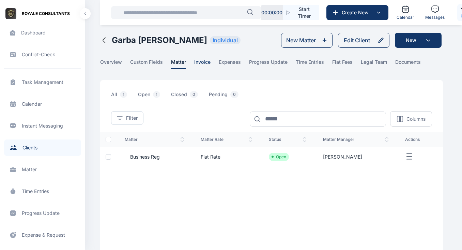
click at [197, 65] on span "invoice" at bounding box center [202, 64] width 16 height 11
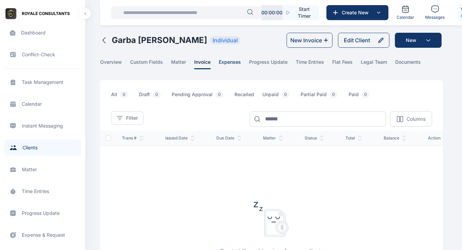
click at [230, 62] on span "expenses" at bounding box center [230, 64] width 22 height 11
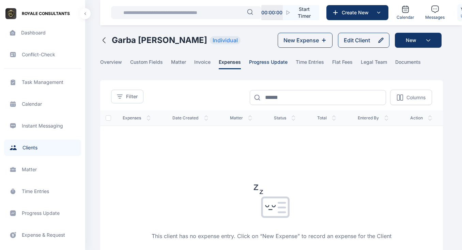
click at [263, 66] on span "progress update" at bounding box center [268, 64] width 38 height 11
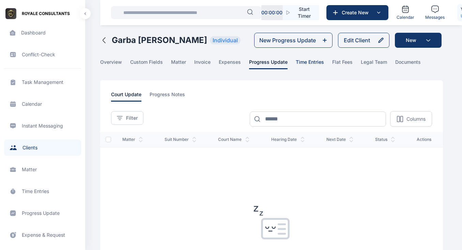
click at [313, 62] on span "time entries" at bounding box center [310, 64] width 28 height 11
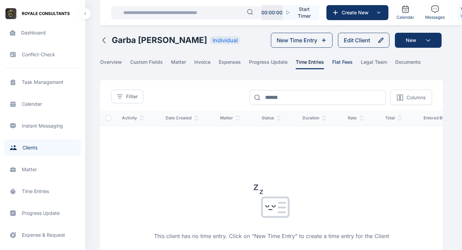
click at [341, 64] on span "flat fees" at bounding box center [342, 64] width 20 height 11
click at [401, 63] on span "documents" at bounding box center [408, 64] width 26 height 11
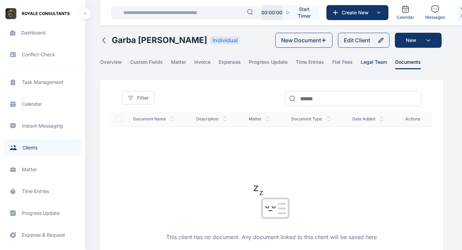
click at [368, 62] on span "legal team" at bounding box center [374, 64] width 26 height 11
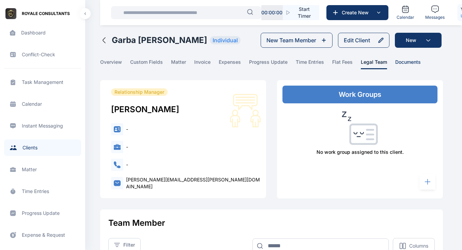
click at [406, 63] on span "documents" at bounding box center [408, 64] width 26 height 11
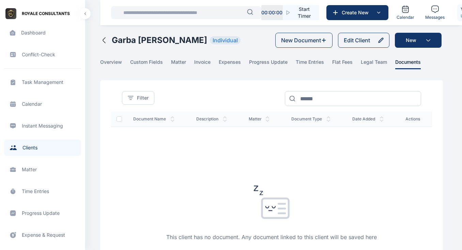
click at [30, 195] on span "Time Entries time entries time entries" at bounding box center [42, 191] width 77 height 16
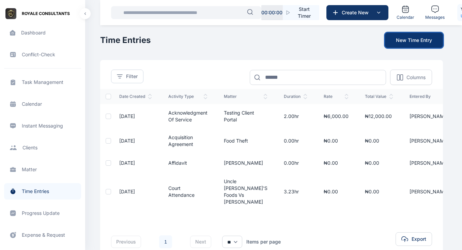
click at [405, 44] on button "New Time Entry" at bounding box center [414, 40] width 58 height 15
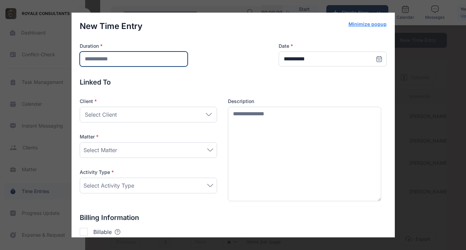
click at [170, 56] on input "number" at bounding box center [134, 58] width 108 height 15
type input "*"
click at [112, 115] on span "Select Client" at bounding box center [101, 114] width 32 height 8
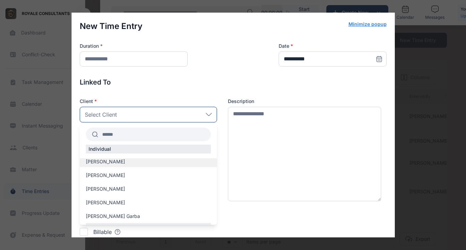
click at [110, 160] on span "[PERSON_NAME]" at bounding box center [105, 161] width 39 height 7
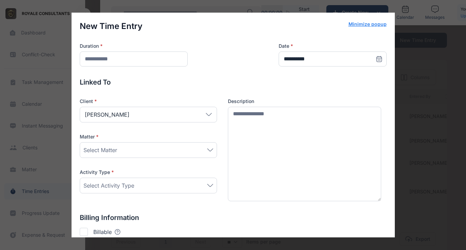
click at [154, 146] on div "Select Matter" at bounding box center [148, 150] width 130 height 8
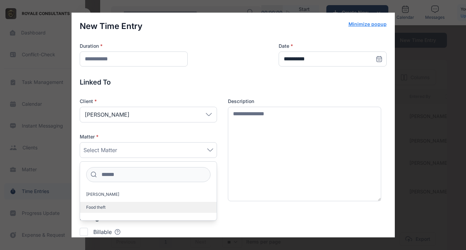
click at [102, 205] on span "Food theft" at bounding box center [95, 206] width 19 height 5
click at [218, 162] on div "Client * [PERSON_NAME] Individual [PERSON_NAME] [PERSON_NAME] [PERSON_NAME] [PE…" at bounding box center [233, 150] width 307 height 104
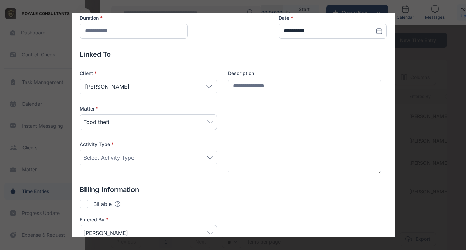
scroll to position [29, 0]
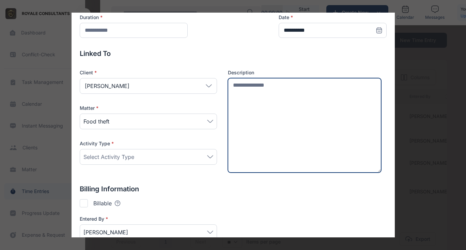
click at [245, 92] on textarea at bounding box center [305, 125] width 154 height 95
type textarea "*********"
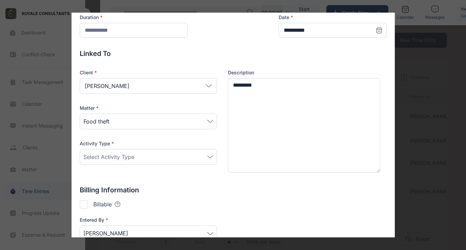
click at [83, 202] on div at bounding box center [84, 204] width 8 height 8
type input "*****"
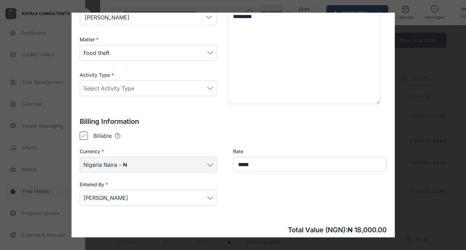
scroll to position [133, 0]
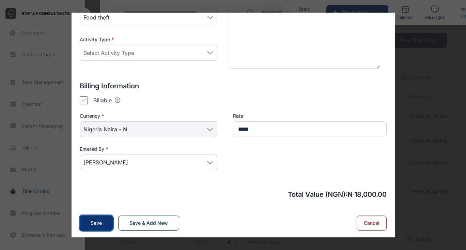
click at [87, 224] on button "Save" at bounding box center [96, 222] width 33 height 15
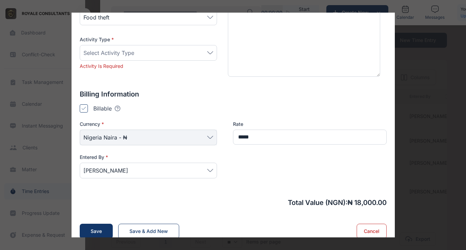
click at [136, 53] on div "Select Activity Type" at bounding box center [148, 53] width 130 height 8
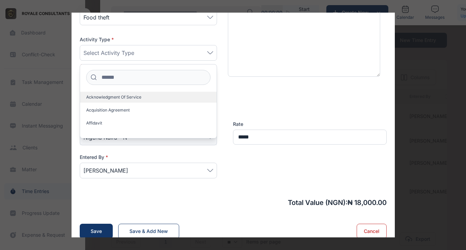
click at [130, 100] on label "Acknowledgment of Service" at bounding box center [148, 97] width 137 height 11
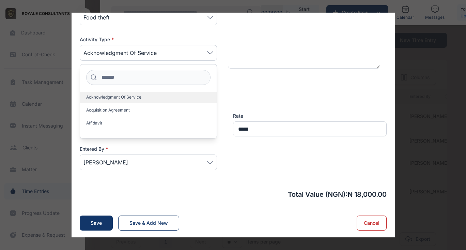
click at [110, 97] on span "Acknowledgment of Service" at bounding box center [113, 96] width 55 height 5
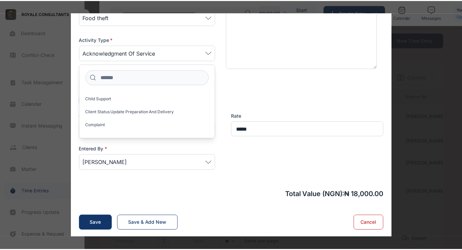
scroll to position [178, 0]
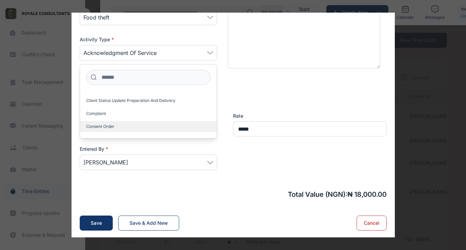
click at [106, 126] on span "Consent Order" at bounding box center [100, 126] width 28 height 5
click at [229, 91] on div "Billing Information Billable Tooltips text here Checking this means that this c…" at bounding box center [233, 129] width 307 height 97
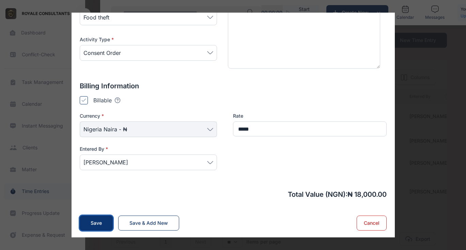
click at [92, 219] on div "Save" at bounding box center [96, 222] width 11 height 7
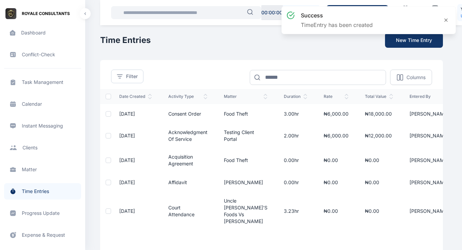
click at [170, 115] on span "Consent Order" at bounding box center [184, 114] width 33 height 6
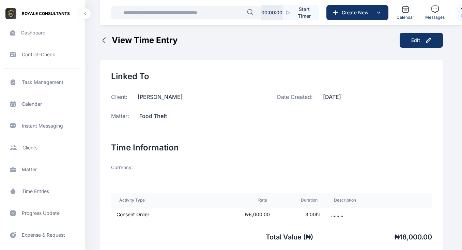
click at [43, 214] on span "Progress Update progress update progress update" at bounding box center [42, 213] width 77 height 16
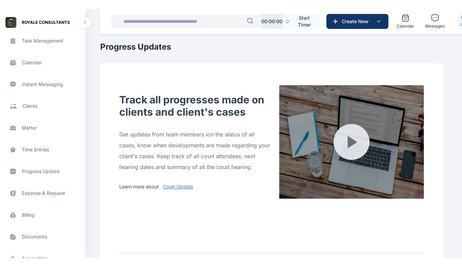
scroll to position [52, 0]
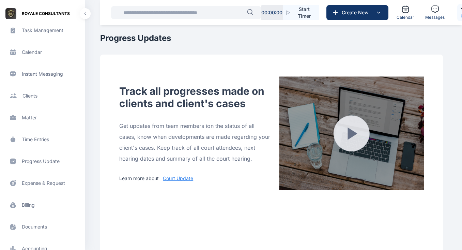
click at [38, 181] on span "Expense & Request expense & request expense & request" at bounding box center [42, 183] width 77 height 16
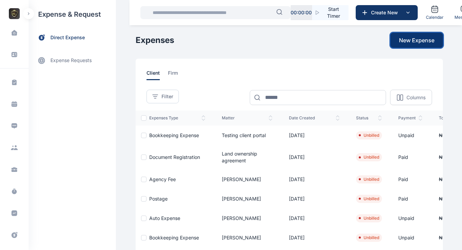
click at [421, 43] on span "New Expense" at bounding box center [416, 40] width 35 height 8
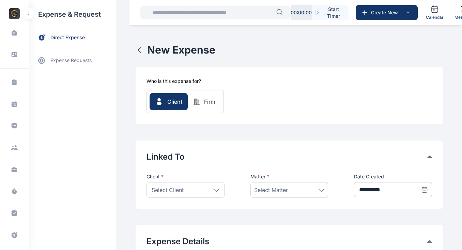
click at [136, 53] on icon "button" at bounding box center [140, 50] width 8 height 8
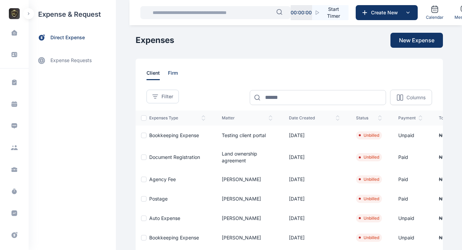
click at [172, 75] on span "firm" at bounding box center [173, 74] width 10 height 11
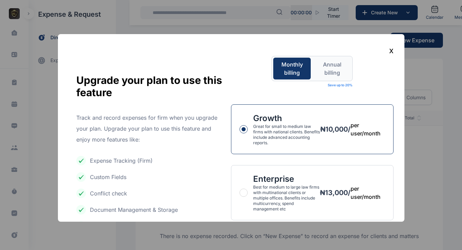
click at [391, 51] on div "x" at bounding box center [231, 50] width 325 height 11
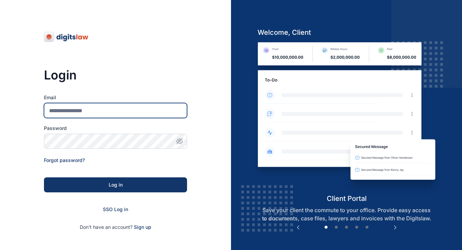
click at [68, 112] on input "Email" at bounding box center [115, 110] width 143 height 15
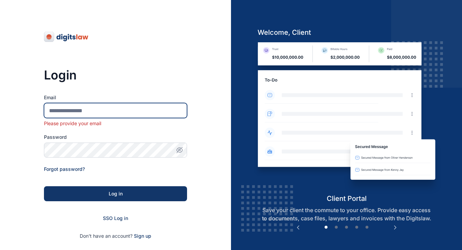
click at [88, 108] on input "Email" at bounding box center [115, 110] width 143 height 15
paste input "**********"
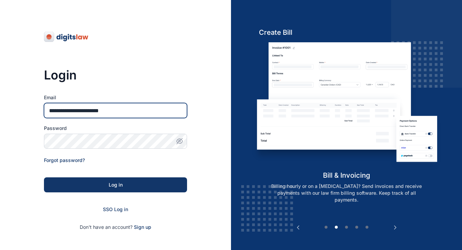
type input "**********"
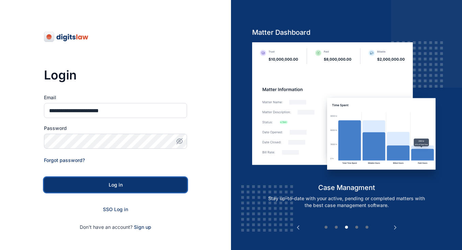
click at [120, 182] on div "Log in" at bounding box center [115, 184] width 121 height 7
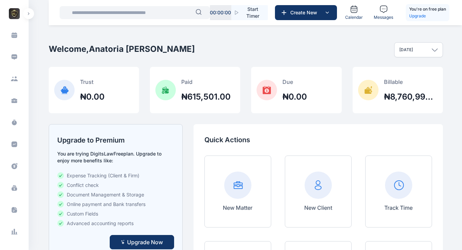
scroll to position [69, 0]
click at [14, 143] on icon at bounding box center [14, 143] width 7 height 7
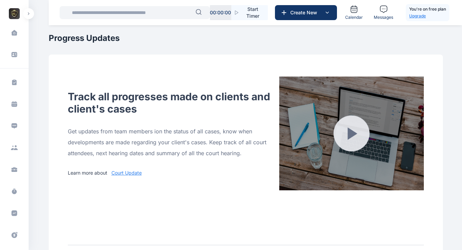
click at [416, 16] on p "Upgrade" at bounding box center [427, 16] width 37 height 7
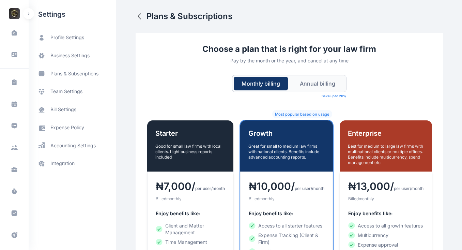
click at [136, 14] on icon "button" at bounding box center [140, 16] width 8 height 8
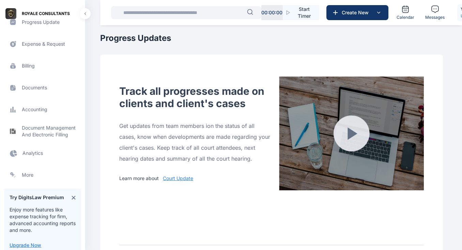
scroll to position [191, 0]
click at [37, 134] on span "Electronic Filling And Document management Document Management And Electronic F…" at bounding box center [42, 131] width 77 height 16
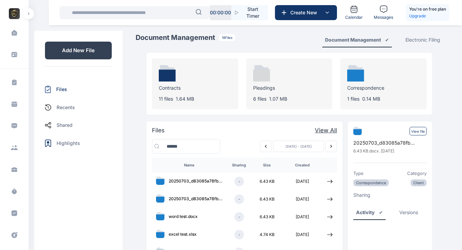
click at [423, 38] on div "Electronic Filing" at bounding box center [422, 39] width 35 height 7
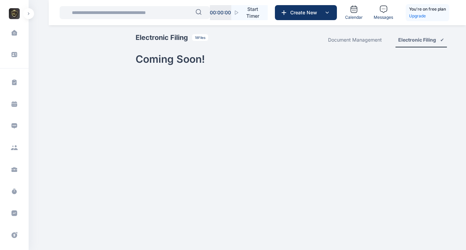
click at [368, 41] on div "Document Management" at bounding box center [355, 39] width 54 height 7
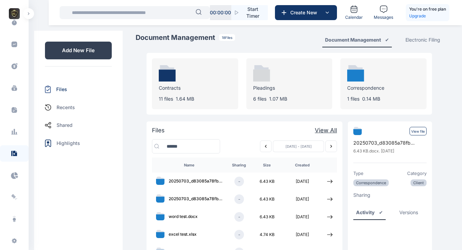
scroll to position [176, 0]
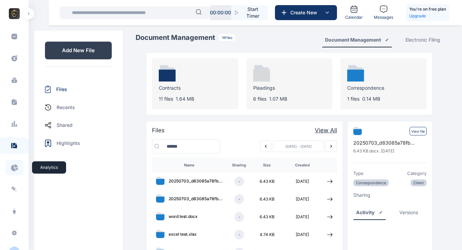
click at [13, 167] on icon at bounding box center [14, 167] width 7 height 7
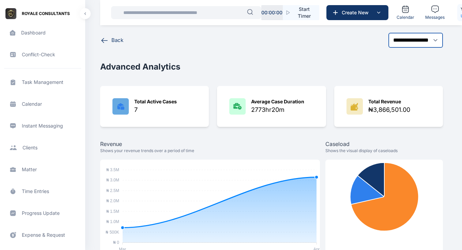
click at [437, 42] on select "**********" at bounding box center [415, 40] width 55 height 15
click at [101, 42] on icon at bounding box center [104, 40] width 9 height 9
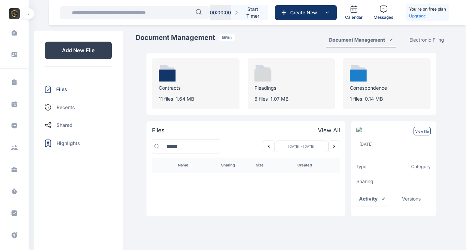
click at [26, 13] on button "button" at bounding box center [28, 13] width 11 height 11
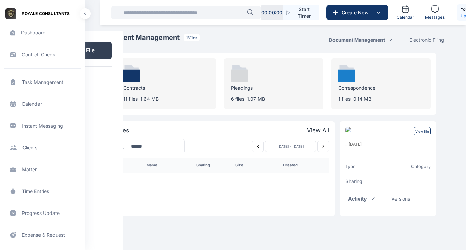
click at [80, 16] on span "ROYALE CONSULTANTS" at bounding box center [42, 13] width 85 height 11
click at [31, 105] on span "Calendar calendar calendar" at bounding box center [42, 104] width 77 height 16
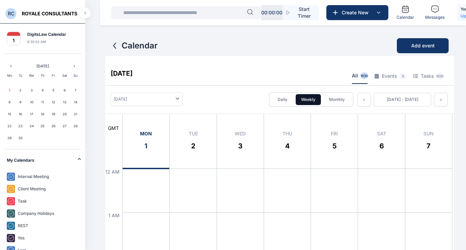
click at [116, 43] on icon at bounding box center [114, 45] width 2 height 5
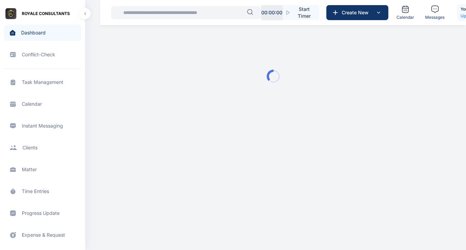
click at [38, 86] on span "Task Management task management task management" at bounding box center [42, 82] width 77 height 16
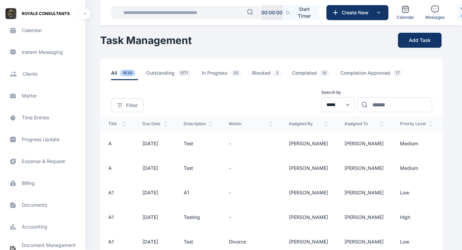
scroll to position [109, 0]
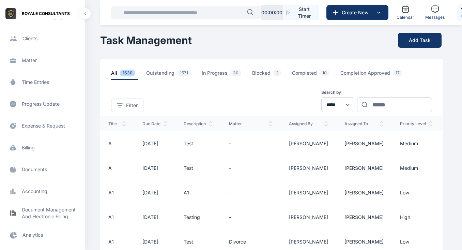
click at [28, 147] on span "Billing billing billing" at bounding box center [42, 147] width 77 height 16
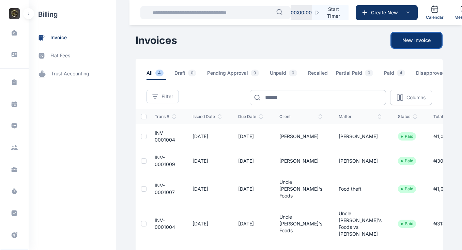
click at [414, 39] on button "New Invoice" at bounding box center [416, 40] width 50 height 15
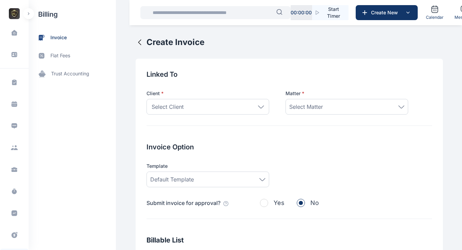
click at [247, 109] on div "Select Client" at bounding box center [207, 107] width 123 height 16
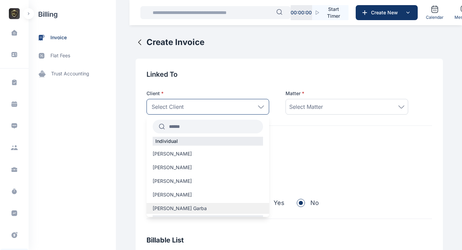
click at [169, 207] on span "[PERSON_NAME] Garba" at bounding box center [180, 208] width 54 height 7
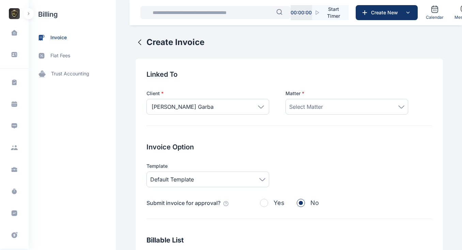
click at [321, 109] on div "Select Matter" at bounding box center [346, 107] width 115 height 8
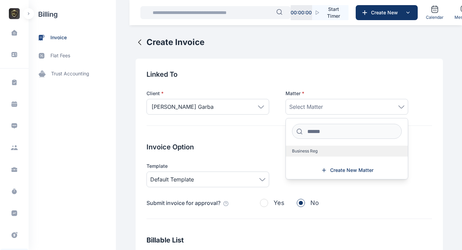
click at [308, 150] on span "Business Reg" at bounding box center [305, 150] width 26 height 5
click at [299, 151] on span "Business Reg" at bounding box center [305, 150] width 26 height 5
click at [257, 146] on h2 "Invoice Option" at bounding box center [288, 147] width 285 height 10
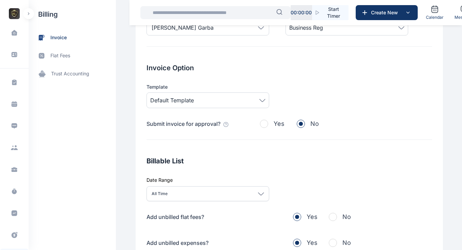
scroll to position [88, 0]
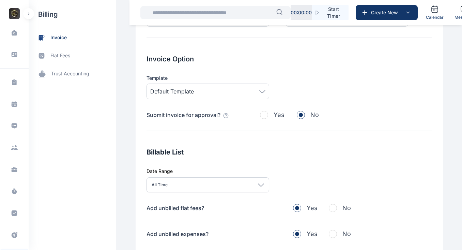
click at [256, 88] on span "Default Template" at bounding box center [207, 91] width 115 height 8
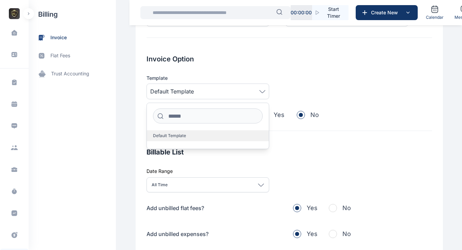
click at [159, 136] on span "Default Template" at bounding box center [169, 135] width 33 height 5
click at [287, 87] on div "Template Default Template Default Template" at bounding box center [288, 87] width 285 height 25
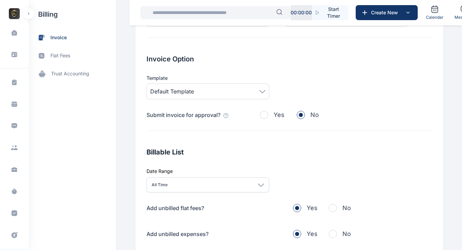
click at [261, 116] on span "button" at bounding box center [264, 115] width 8 height 8
click at [297, 114] on span "button" at bounding box center [301, 115] width 8 height 8
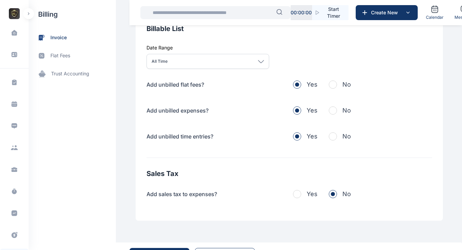
scroll to position [230, 0]
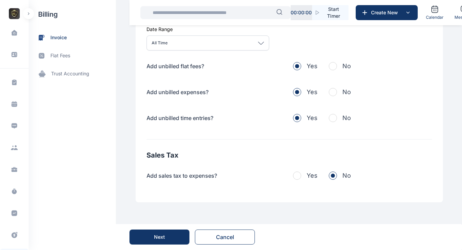
click at [155, 238] on div "Next" at bounding box center [159, 236] width 11 height 7
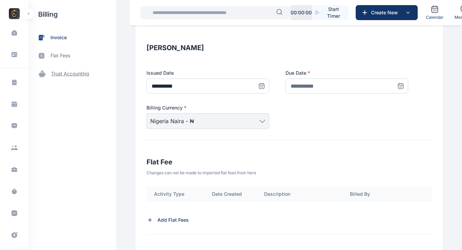
scroll to position [105, 0]
click at [57, 54] on span "flat fees" at bounding box center [60, 55] width 20 height 7
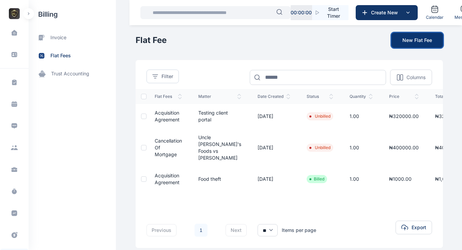
click at [408, 42] on button "New Flat Fee" at bounding box center [416, 40] width 51 height 15
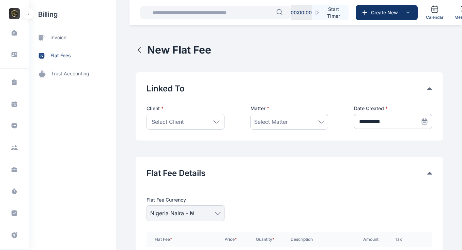
click at [203, 124] on div "Select Client" at bounding box center [185, 122] width 78 height 16
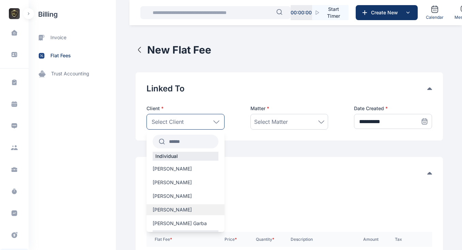
click at [164, 209] on span "[PERSON_NAME]" at bounding box center [172, 209] width 39 height 7
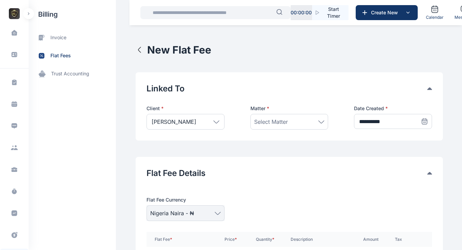
click at [265, 121] on span "Select Matter" at bounding box center [271, 122] width 34 height 8
click at [281, 164] on span "Testing client portal" at bounding box center [276, 165] width 38 height 5
click at [354, 129] on div "**********" at bounding box center [289, 106] width 307 height 68
click at [423, 121] on icon at bounding box center [424, 121] width 7 height 7
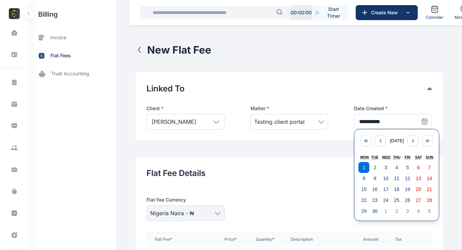
click at [339, 120] on div "**********" at bounding box center [288, 117] width 285 height 25
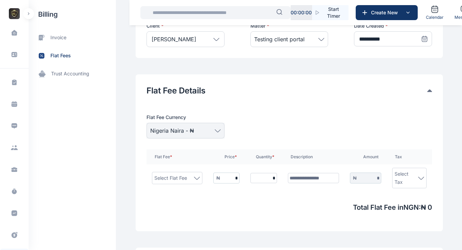
scroll to position [83, 0]
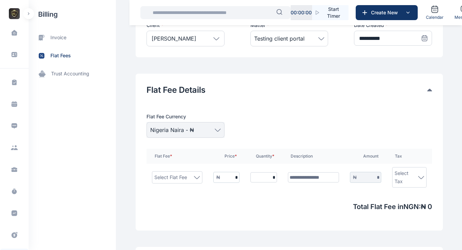
click at [216, 127] on span "Nigeria Naira - ₦" at bounding box center [185, 130] width 71 height 8
click at [215, 130] on icon at bounding box center [217, 129] width 5 height 2
click at [192, 128] on span "Nigeria Naira - ₦" at bounding box center [185, 130] width 71 height 8
click at [188, 173] on div "Select Flat Fee" at bounding box center [177, 177] width 46 height 8
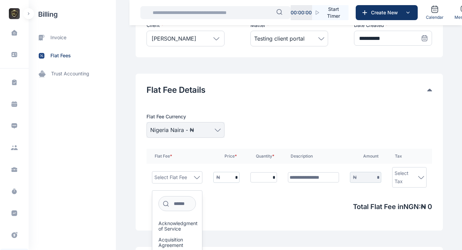
click at [311, 172] on input "text" at bounding box center [313, 177] width 51 height 10
click at [62, 74] on span "trust accounting" at bounding box center [70, 73] width 38 height 7
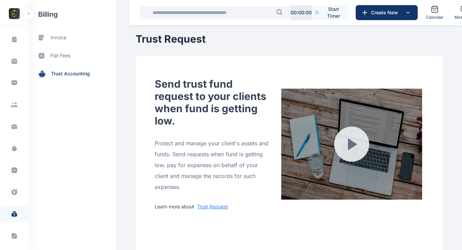
scroll to position [44, 0]
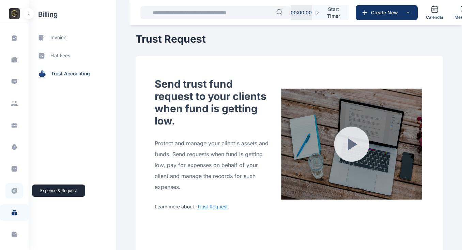
click at [15, 190] on icon at bounding box center [15, 191] width 6 height 6
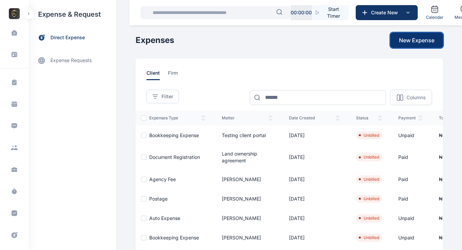
click at [404, 42] on span "New Expense" at bounding box center [416, 40] width 35 height 8
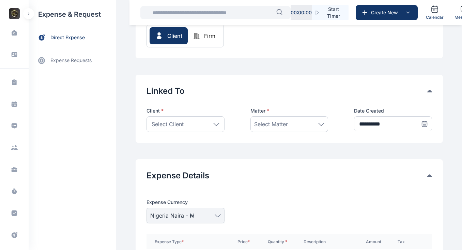
scroll to position [71, 0]
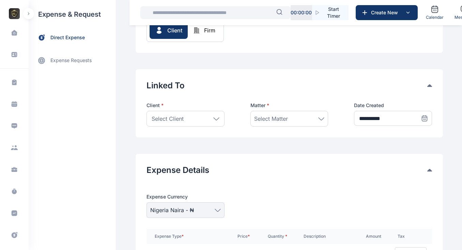
click at [214, 119] on icon at bounding box center [216, 118] width 6 height 3
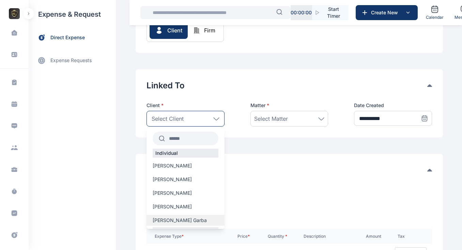
click at [164, 218] on span "[PERSON_NAME] Garba" at bounding box center [180, 220] width 54 height 7
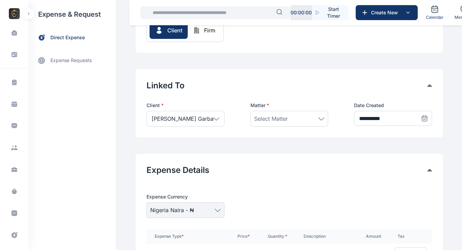
click at [315, 117] on div "Select Matter" at bounding box center [289, 118] width 71 height 8
click at [278, 161] on span "Business Reg" at bounding box center [270, 162] width 26 height 5
click at [334, 99] on div "**********" at bounding box center [288, 103] width 285 height 46
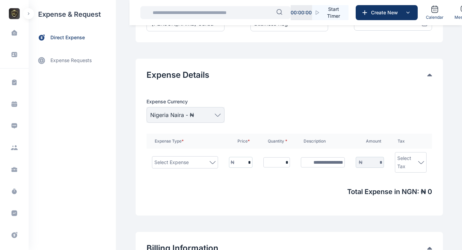
scroll to position [167, 0]
click at [207, 157] on div "Select Expense" at bounding box center [185, 162] width 66 height 12
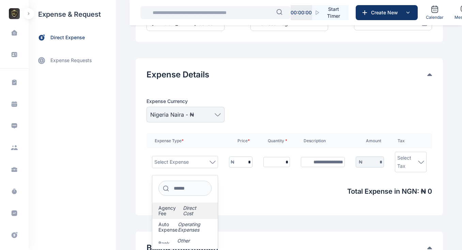
click at [187, 209] on span "Direct Cost" at bounding box center [197, 210] width 29 height 11
click at [245, 163] on input "*" at bounding box center [243, 162] width 18 height 10
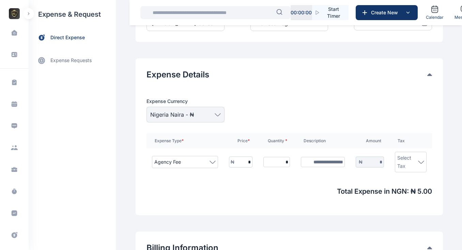
type input "*"
type input "**"
type input "***"
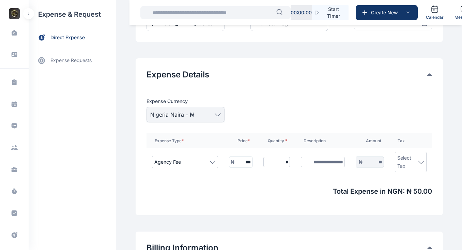
type input "***"
type input "*****"
click at [319, 162] on input "text" at bounding box center [323, 162] width 44 height 10
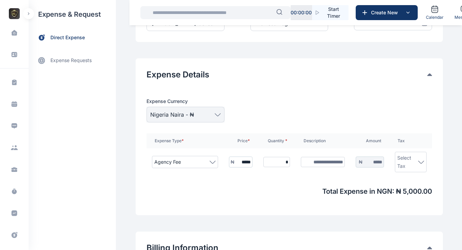
type input "**********"
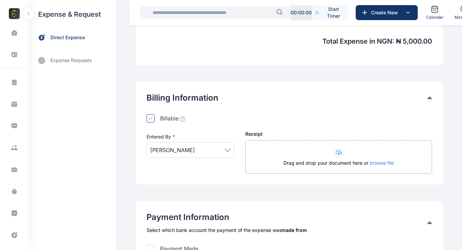
scroll to position [390, 0]
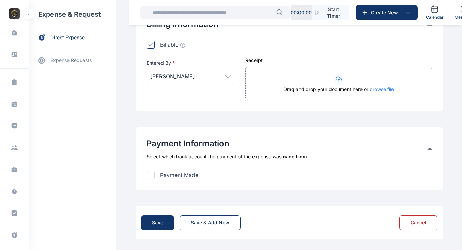
click at [146, 176] on div at bounding box center [150, 175] width 8 height 8
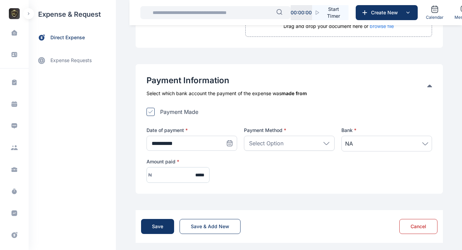
scroll to position [457, 0]
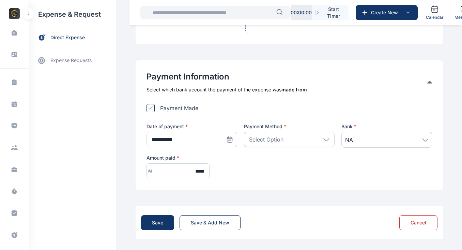
click at [329, 136] on div "Select Option" at bounding box center [289, 139] width 91 height 15
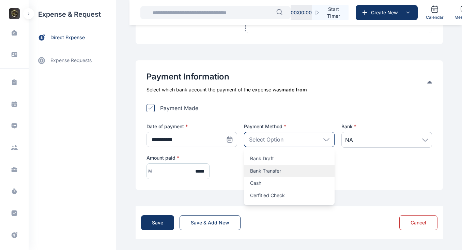
click at [273, 174] on p "Bank Transfer" at bounding box center [289, 170] width 78 height 7
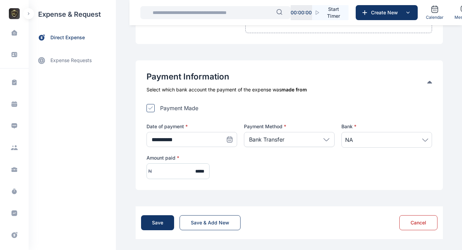
click at [373, 142] on span "NA" at bounding box center [386, 140] width 83 height 8
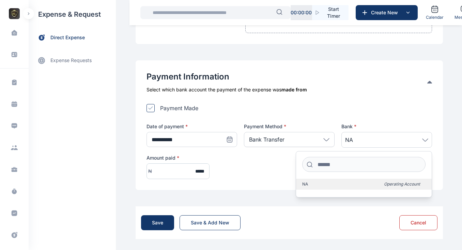
click at [342, 182] on label "NA Operating Account" at bounding box center [364, 183] width 136 height 11
click at [247, 170] on div "**********" at bounding box center [288, 151] width 285 height 56
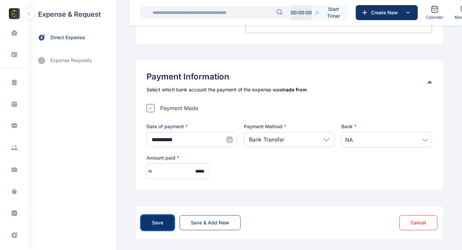
click at [154, 223] on div "Save" at bounding box center [157, 222] width 11 height 7
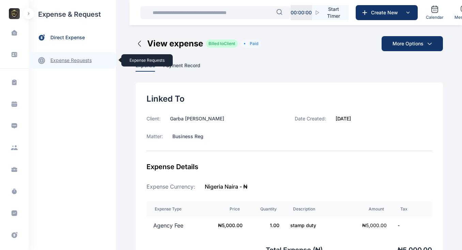
click at [62, 61] on link "expense requests expense requests" at bounding box center [72, 60] width 87 height 16
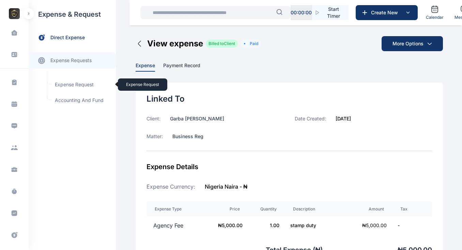
click at [71, 86] on span "Expense Request Expense Request" at bounding box center [82, 84] width 62 height 13
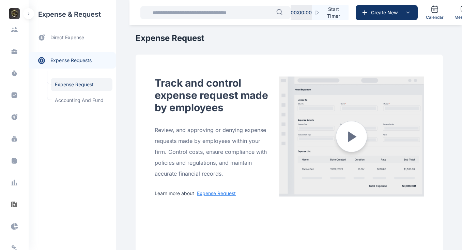
scroll to position [118, 0]
click at [15, 159] on icon at bounding box center [16, 158] width 2 height 2
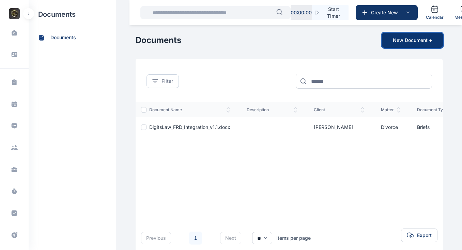
click at [416, 34] on button "New Document +" at bounding box center [412, 40] width 61 height 15
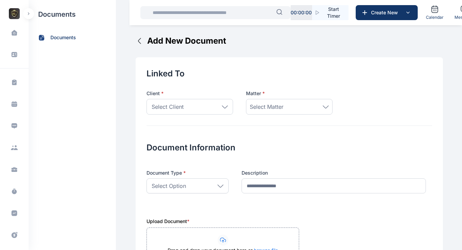
click at [193, 107] on div "Select Client" at bounding box center [189, 107] width 87 height 16
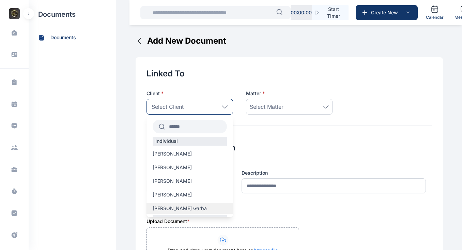
click at [171, 207] on span "[PERSON_NAME] Garba" at bounding box center [180, 208] width 54 height 7
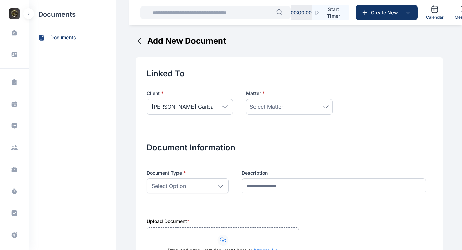
click at [324, 106] on icon at bounding box center [326, 106] width 6 height 3
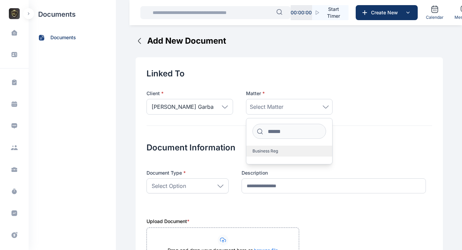
click at [275, 151] on span "Business Reg" at bounding box center [265, 150] width 26 height 5
click at [254, 152] on span "Business Reg" at bounding box center [265, 150] width 26 height 5
click at [361, 135] on div "Document Information Document Type * Select Option Agreements Answers Briefs Cl…" at bounding box center [288, 163] width 285 height 76
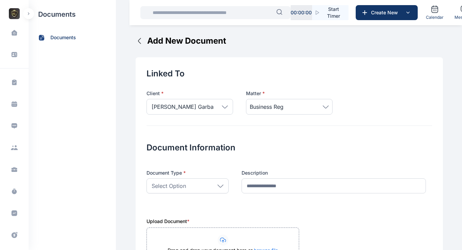
click at [213, 186] on div "Select Option" at bounding box center [187, 185] width 82 height 15
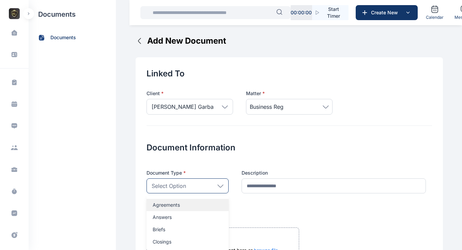
click at [173, 204] on p "Agreements" at bounding box center [188, 204] width 70 height 7
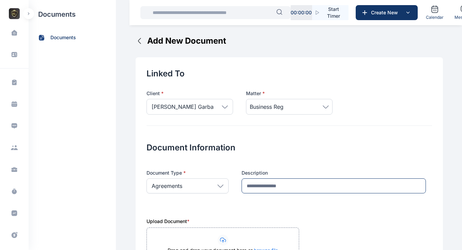
click at [278, 184] on input "description" at bounding box center [334, 185] width 184 height 15
type input "***"
click at [267, 149] on h1 "Document Information" at bounding box center [288, 147] width 285 height 11
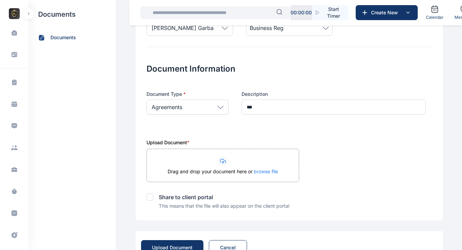
scroll to position [81, 0]
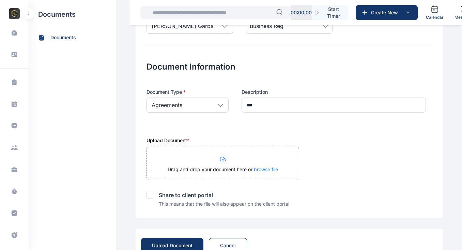
click at [146, 197] on div at bounding box center [149, 194] width 7 height 7
drag, startPoint x: 26, startPoint y: 138, endPoint x: 29, endPoint y: 161, distance: 23.6
click at [31, 169] on div "Dashboard dashboard Conflict-Check conflict-check Task Management task manageme…" at bounding box center [58, 125] width 116 height 250
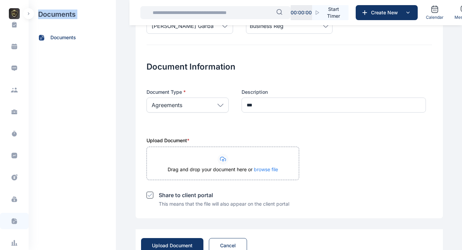
scroll to position [85, 0]
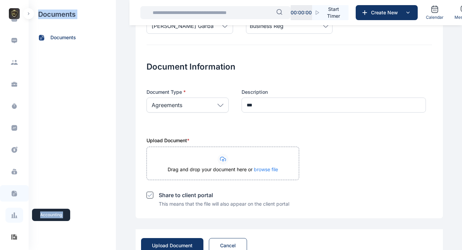
click at [15, 213] on icon at bounding box center [14, 215] width 7 height 7
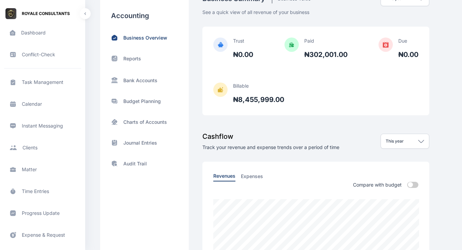
scroll to position [48, 0]
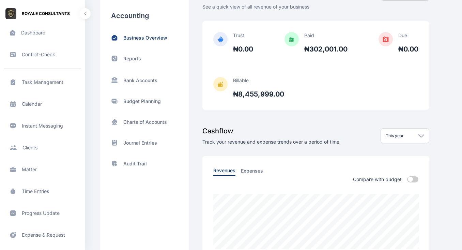
click at [421, 136] on icon at bounding box center [421, 135] width 6 height 3
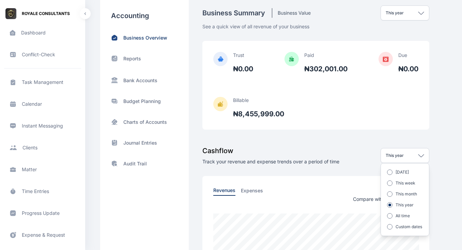
scroll to position [0, 0]
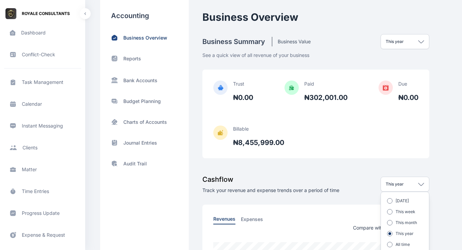
click at [411, 41] on div "This year" at bounding box center [404, 41] width 49 height 15
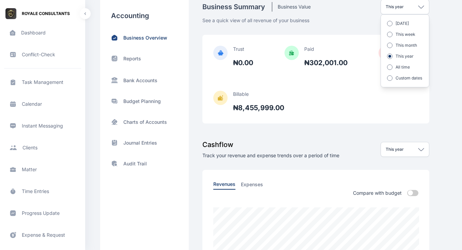
scroll to position [34, 0]
click at [137, 58] on p "Reports" at bounding box center [132, 58] width 18 height 7
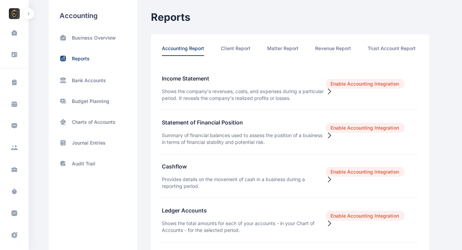
click at [240, 53] on li "Client Report" at bounding box center [236, 50] width 30 height 11
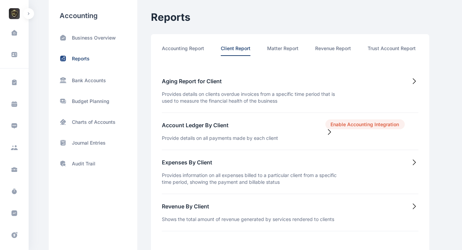
click at [280, 47] on li "Matter Report" at bounding box center [282, 50] width 31 height 11
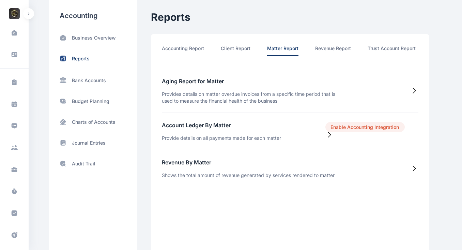
click at [325, 51] on li "Revenue Report" at bounding box center [333, 50] width 36 height 11
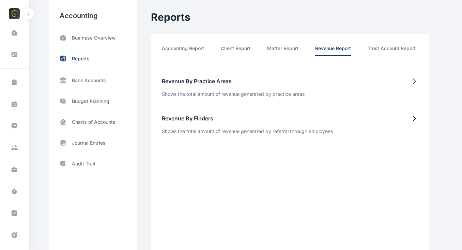
click at [224, 85] on h5 "Revenue By Practice Areas" at bounding box center [233, 81] width 143 height 8
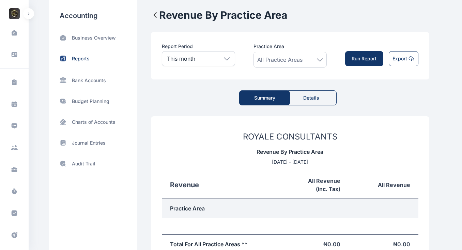
scroll to position [1, 0]
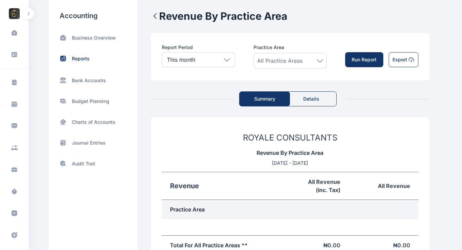
click at [321, 64] on div "All Practice Areas" at bounding box center [290, 61] width 66 height 8
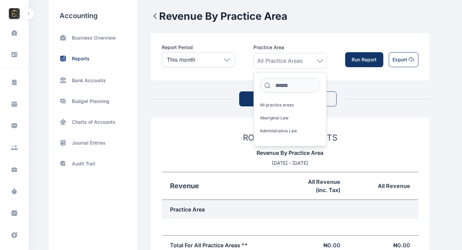
click at [339, 81] on div "Revenue By Practice Area Report Period This month Today This week This month Th…" at bounding box center [290, 156] width 278 height 293
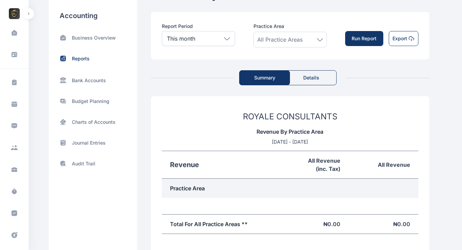
scroll to position [0, 0]
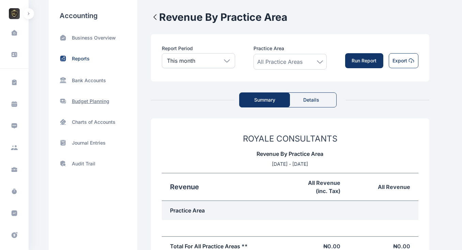
click at [88, 101] on p "Budget Planning" at bounding box center [90, 101] width 37 height 7
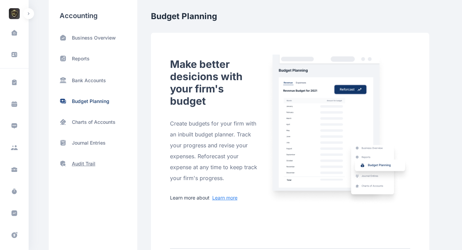
click at [82, 161] on p "Audit Trail" at bounding box center [84, 163] width 24 height 7
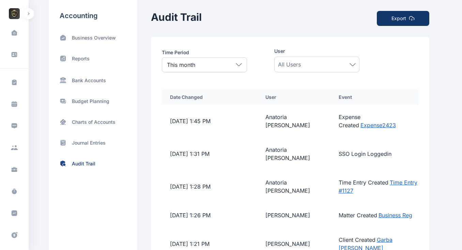
click at [227, 63] on div "This month" at bounding box center [204, 64] width 85 height 15
click at [304, 68] on div "All Users" at bounding box center [317, 64] width 78 height 8
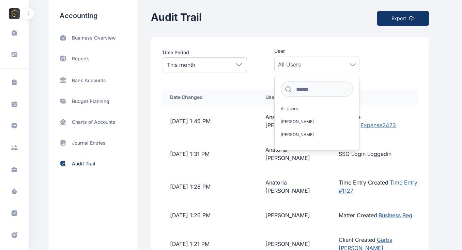
click at [210, 63] on div "This month" at bounding box center [204, 64] width 85 height 15
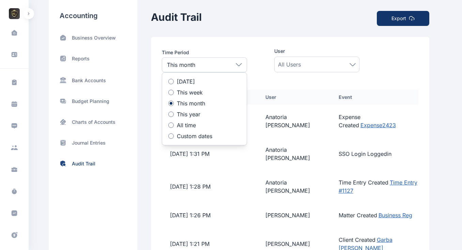
click at [172, 92] on div at bounding box center [170, 92] width 5 height 5
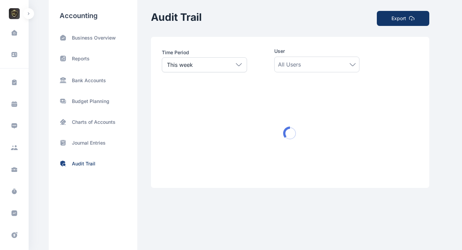
click at [318, 65] on div "All Users" at bounding box center [317, 64] width 78 height 8
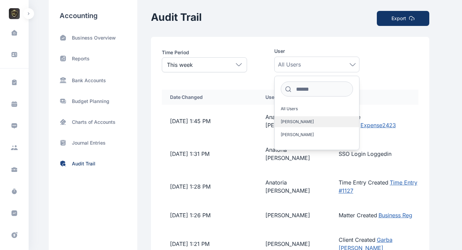
click at [297, 122] on span "[PERSON_NAME]" at bounding box center [297, 121] width 33 height 5
click at [261, 63] on div "Time Period This week Today This week This month This year All time Custom date…" at bounding box center [261, 61] width 198 height 26
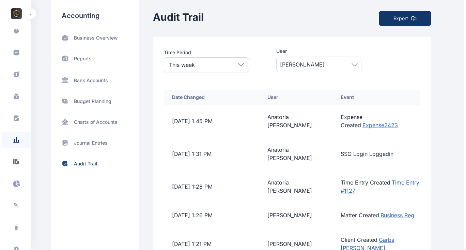
scroll to position [162, 0]
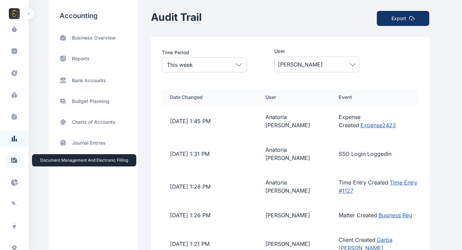
click at [13, 160] on icon at bounding box center [14, 159] width 6 height 5
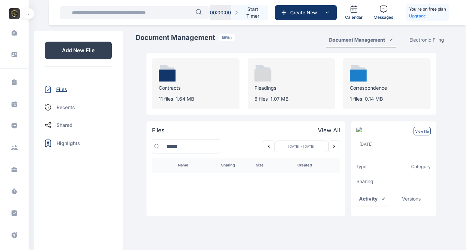
click at [63, 88] on p "Files" at bounding box center [61, 89] width 11 height 7
click at [67, 125] on p "Shared" at bounding box center [65, 125] width 16 height 7
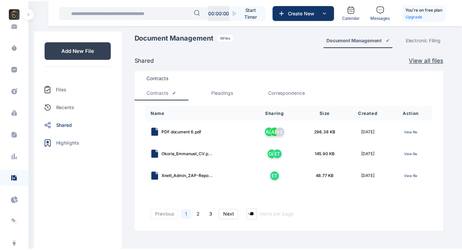
scroll to position [144, 0]
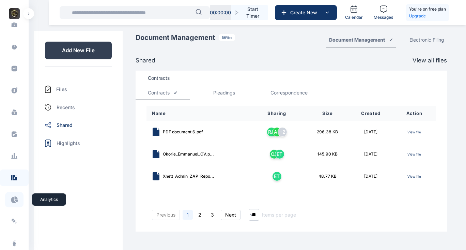
click at [16, 198] on icon at bounding box center [14, 199] width 7 height 7
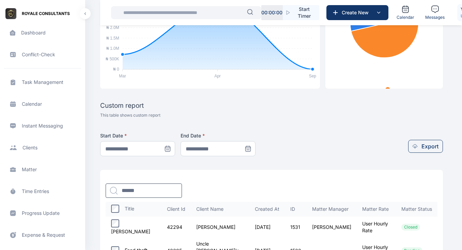
scroll to position [151, 0]
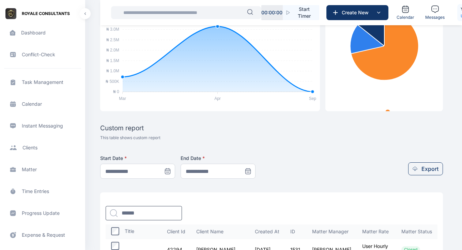
click at [175, 177] on span at bounding box center [167, 171] width 15 height 15
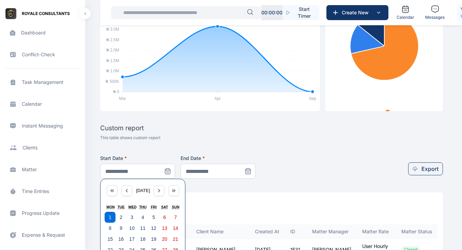
click at [169, 172] on icon at bounding box center [169, 172] width 0 height 0
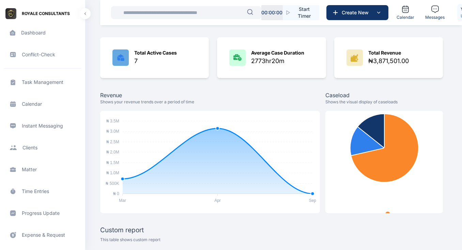
scroll to position [0, 0]
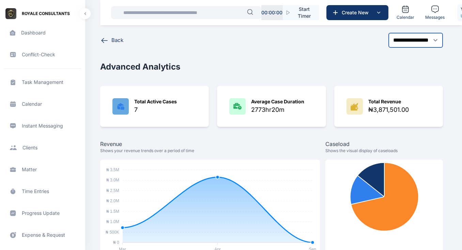
click at [432, 40] on select "**********" at bounding box center [415, 40] width 55 height 15
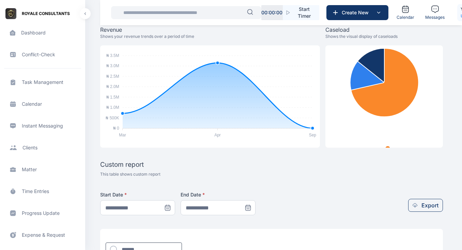
click at [35, 126] on span "Calendar Instant Messaging Instant Messaging" at bounding box center [42, 126] width 77 height 16
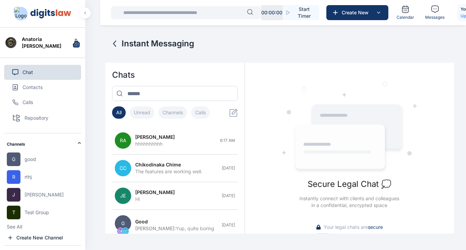
click at [86, 13] on button "button" at bounding box center [85, 12] width 11 height 11
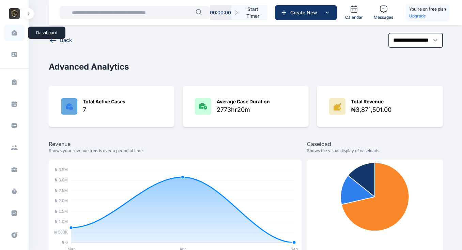
click at [14, 37] on span at bounding box center [14, 33] width 17 height 14
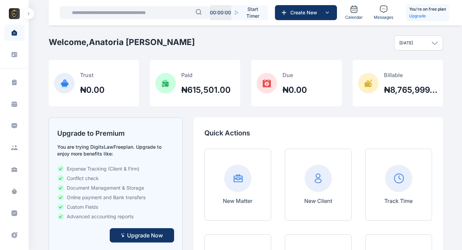
scroll to position [5, 0]
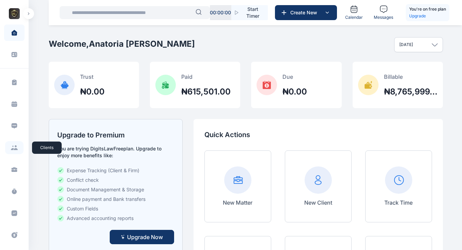
click at [13, 151] on span at bounding box center [14, 147] width 18 height 13
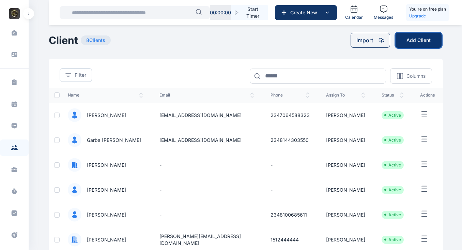
click at [418, 44] on button "Add Client" at bounding box center [418, 40] width 46 height 15
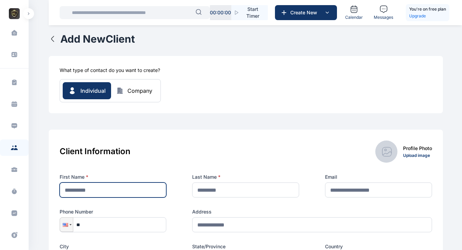
click at [96, 189] on input "text" at bounding box center [113, 189] width 107 height 15
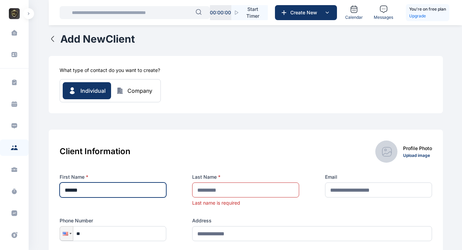
click at [72, 191] on input "******" at bounding box center [113, 189] width 107 height 15
type input "*******"
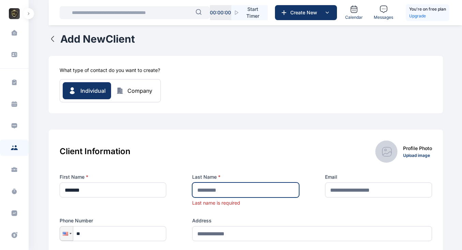
click at [208, 187] on input "text" at bounding box center [245, 189] width 107 height 15
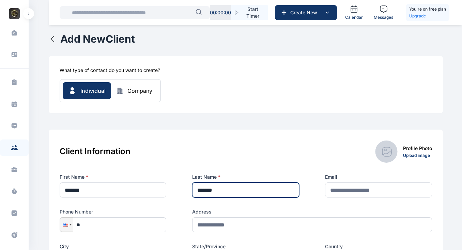
click at [234, 188] on input "*******" at bounding box center [245, 189] width 107 height 15
type input "*"
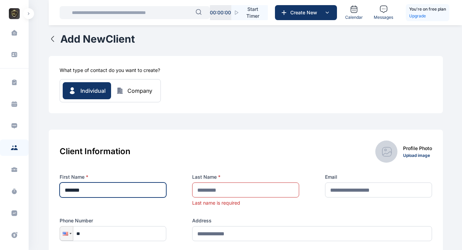
click at [95, 192] on input "*******" at bounding box center [113, 189] width 107 height 15
type input "*"
type input "****"
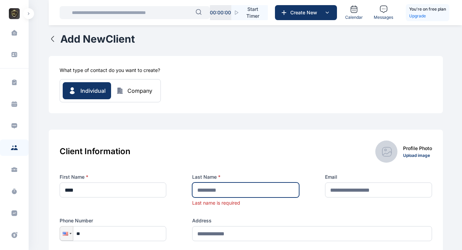
click at [208, 190] on input "text" at bounding box center [245, 189] width 107 height 15
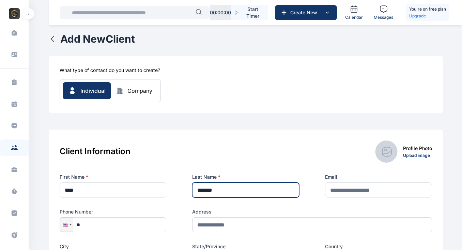
type input "*******"
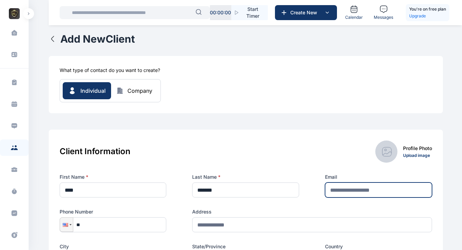
click at [335, 185] on input "text" at bounding box center [378, 189] width 107 height 15
type input "*"
type input "**********"
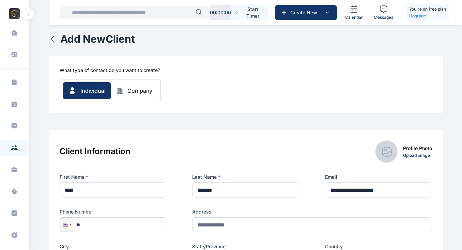
click at [274, 157] on div "Client Information Profile Photo Upload image" at bounding box center [246, 151] width 372 height 22
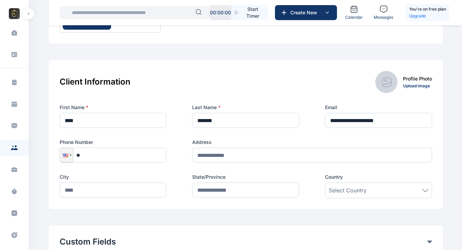
scroll to position [70, 0]
click at [71, 156] on div at bounding box center [66, 154] width 13 height 14
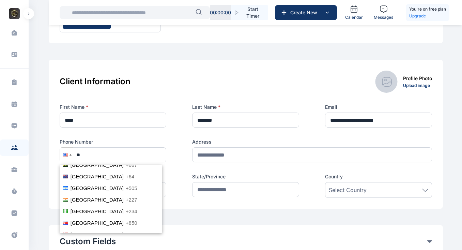
scroll to position [1571, 0]
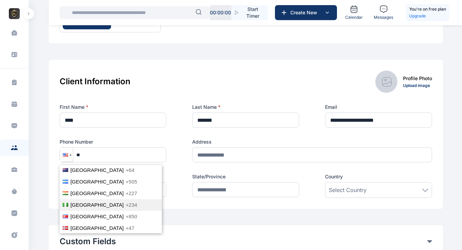
click at [80, 202] on span "[GEOGRAPHIC_DATA]" at bounding box center [97, 205] width 53 height 6
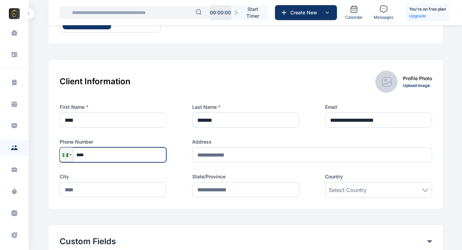
click at [89, 155] on input "****" at bounding box center [113, 154] width 107 height 15
type input "**********"
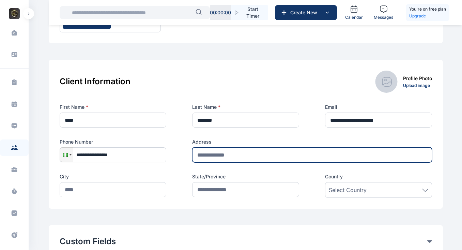
click at [206, 153] on input "text" at bounding box center [312, 154] width 240 height 15
type input "*"
type input "**********"
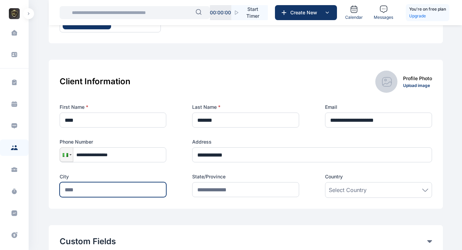
click at [133, 183] on input "text" at bounding box center [113, 189] width 107 height 15
type input "*****"
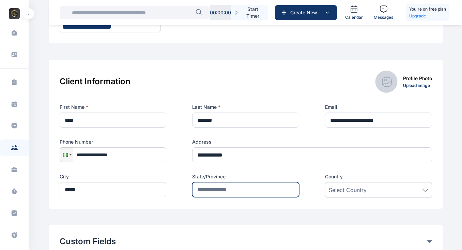
click at [215, 191] on input "text" at bounding box center [245, 189] width 107 height 15
type input "*****"
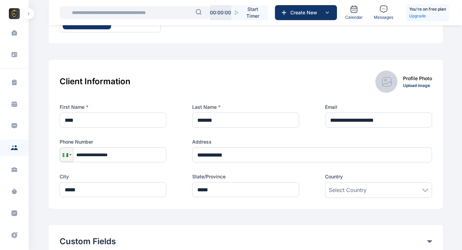
click at [354, 190] on span "Select Country" at bounding box center [348, 190] width 38 height 8
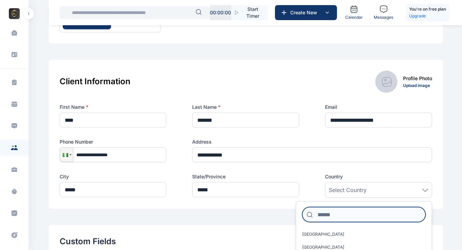
click at [333, 215] on input at bounding box center [363, 214] width 123 height 15
type input "*****"
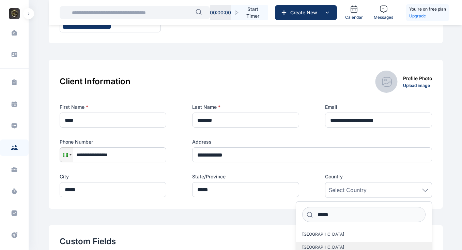
click at [313, 245] on span "[GEOGRAPHIC_DATA]" at bounding box center [323, 246] width 42 height 5
click at [255, 204] on div "**********" at bounding box center [246, 134] width 394 height 149
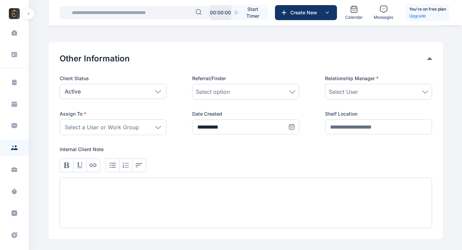
scroll to position [302, 0]
click at [155, 90] on icon at bounding box center [158, 90] width 6 height 3
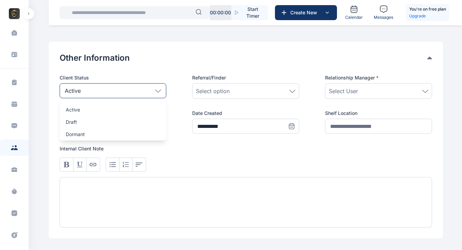
click at [155, 90] on icon at bounding box center [158, 90] width 6 height 3
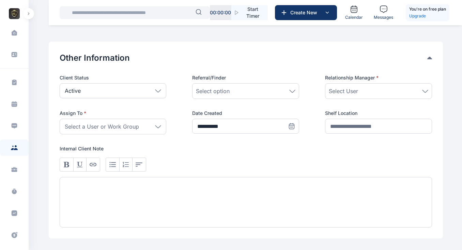
click at [202, 89] on span "Select option" at bounding box center [213, 91] width 34 height 8
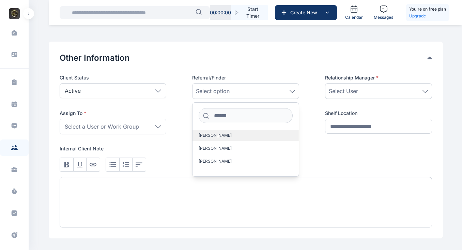
click at [216, 139] on label "[PERSON_NAME]" at bounding box center [245, 135] width 106 height 11
click at [338, 91] on span "Select User" at bounding box center [343, 91] width 29 height 8
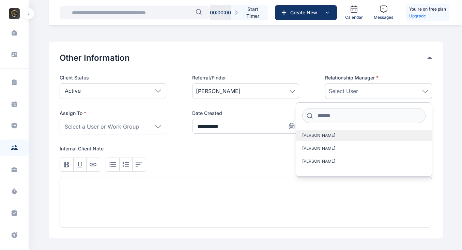
click at [326, 135] on span "[PERSON_NAME]" at bounding box center [318, 135] width 33 height 5
click at [149, 123] on div "Select a User or Work Group" at bounding box center [113, 127] width 107 height 16
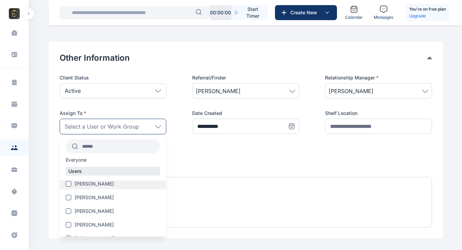
click at [87, 183] on span "[PERSON_NAME]" at bounding box center [94, 183] width 39 height 7
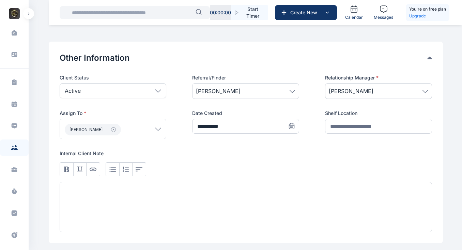
click at [240, 141] on div "**********" at bounding box center [246, 153] width 372 height 158
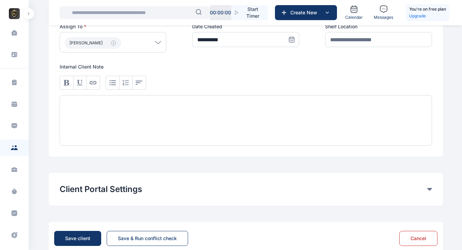
scroll to position [390, 0]
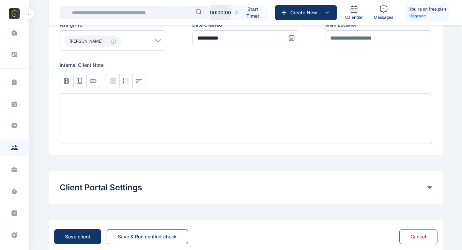
click at [93, 124] on div at bounding box center [246, 118] width 372 height 50
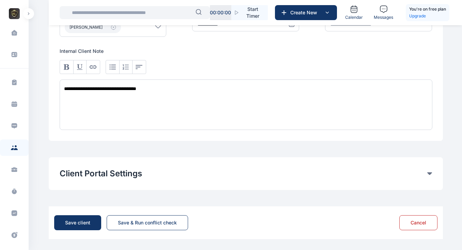
click at [427, 172] on icon at bounding box center [429, 173] width 5 height 3
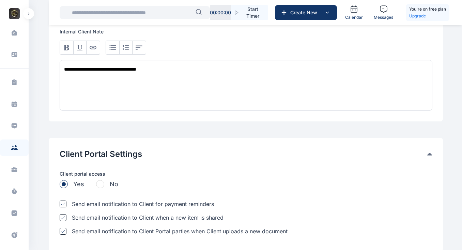
scroll to position [485, 0]
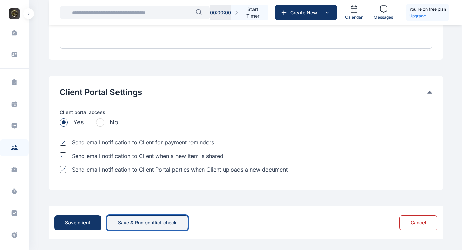
click at [157, 220] on div "Save & Run conflict check" at bounding box center [147, 222] width 59 height 7
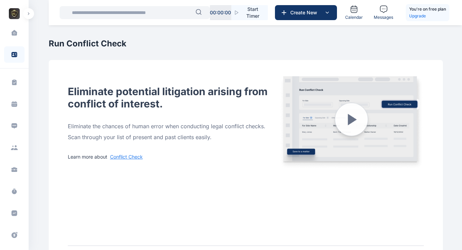
drag, startPoint x: 157, startPoint y: 220, endPoint x: 74, endPoint y: 215, distance: 82.9
click at [74, 215] on div "Your current plan: Free Plan Upgrade Now Show Pricing Page" at bounding box center [246, 227] width 356 height 126
click at [13, 146] on icon at bounding box center [14, 147] width 7 height 5
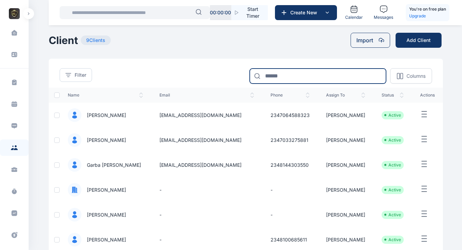
click at [283, 77] on input at bounding box center [318, 75] width 136 height 15
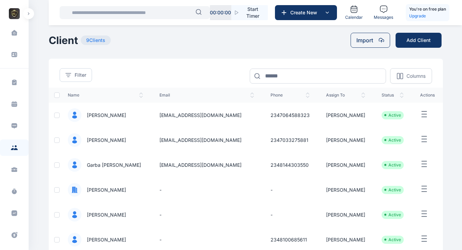
click at [109, 140] on span "Eric Akinade" at bounding box center [103, 140] width 45 height 7
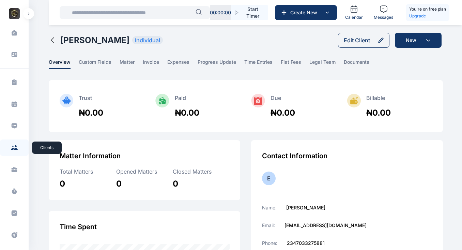
click at [14, 148] on icon at bounding box center [16, 149] width 4 height 2
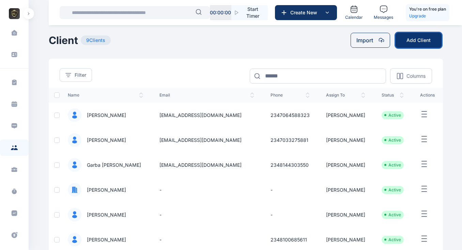
click at [421, 41] on button "Add Client" at bounding box center [418, 40] width 46 height 15
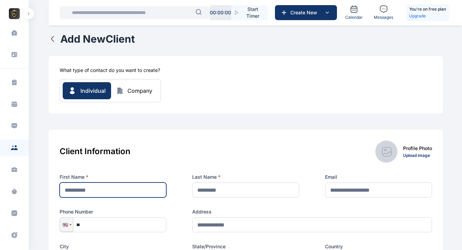
click at [91, 189] on input "text" at bounding box center [113, 189] width 107 height 15
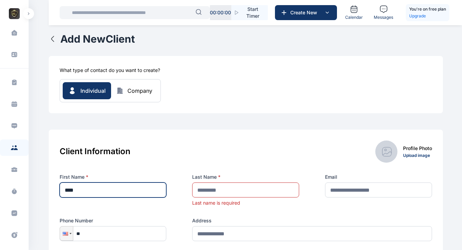
type input "****"
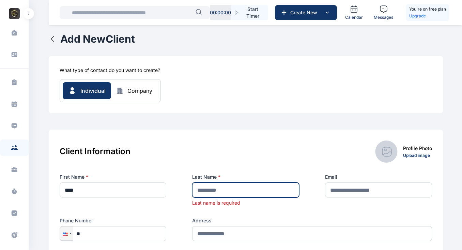
click at [212, 188] on input "text" at bounding box center [245, 189] width 107 height 15
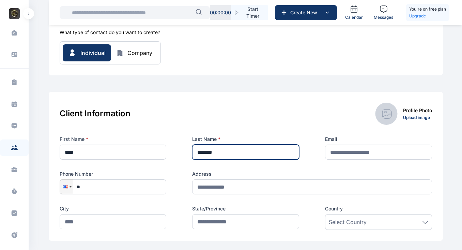
scroll to position [60, 0]
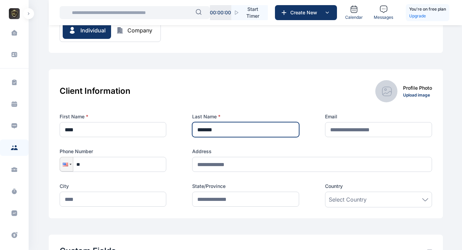
type input "*******"
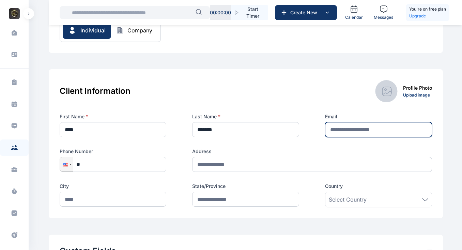
click at [334, 127] on input "text" at bounding box center [378, 129] width 107 height 15
type input "**********"
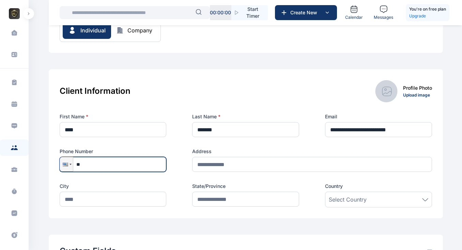
click at [116, 162] on input "**" at bounding box center [113, 164] width 107 height 15
click at [70, 166] on div at bounding box center [66, 164] width 13 height 14
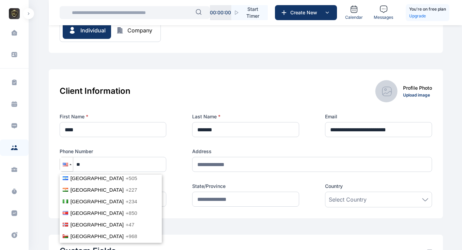
scroll to position [1597, 0]
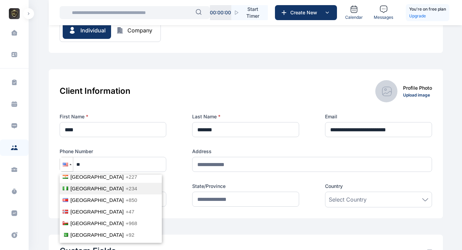
click at [103, 184] on li "Nigeria +234" at bounding box center [111, 189] width 102 height 12
type input "****"
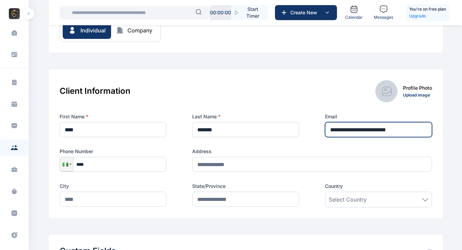
click at [402, 129] on input "**********" at bounding box center [378, 129] width 107 height 15
type input "**********"
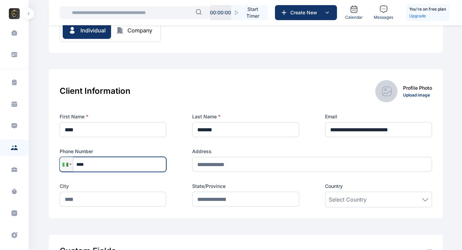
click at [116, 167] on input "****" at bounding box center [113, 164] width 107 height 15
type input "**********"
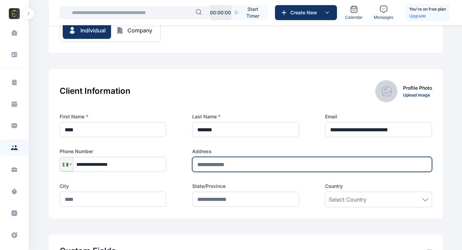
click at [247, 164] on input "text" at bounding box center [312, 164] width 240 height 15
type input "******"
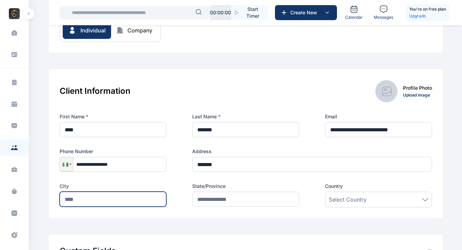
click at [120, 191] on input "text" at bounding box center [113, 198] width 107 height 15
type input "*****"
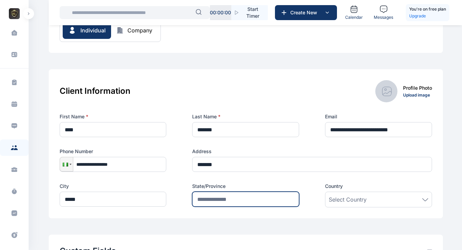
click at [219, 196] on input "text" at bounding box center [245, 198] width 107 height 15
type input "*****"
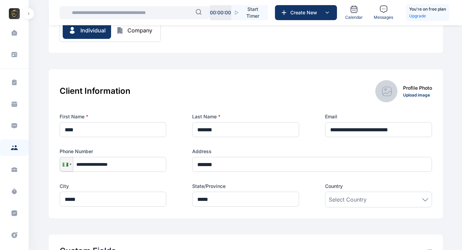
click at [358, 201] on span "Select Country" at bounding box center [348, 199] width 38 height 8
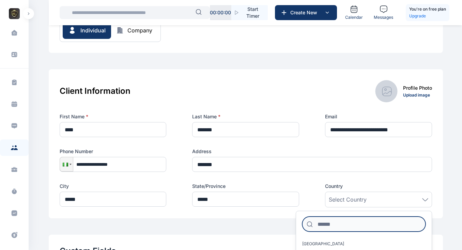
click at [335, 224] on input at bounding box center [363, 223] width 123 height 15
type input "*******"
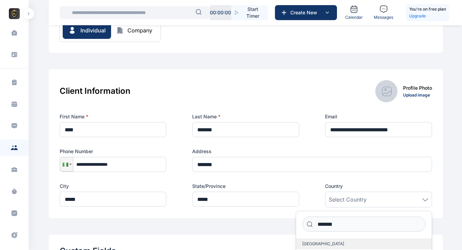
click at [314, 241] on span "[GEOGRAPHIC_DATA]" at bounding box center [323, 243] width 42 height 5
click at [187, 179] on div "**********" at bounding box center [246, 160] width 372 height 94
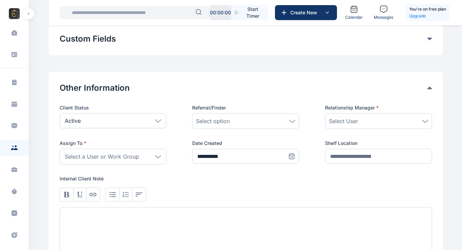
scroll to position [275, 0]
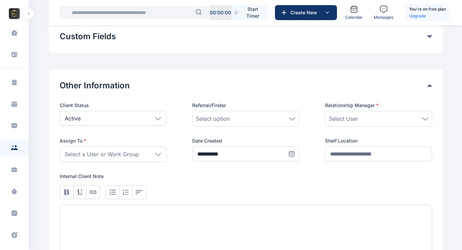
click at [262, 118] on div "Select option" at bounding box center [245, 118] width 99 height 8
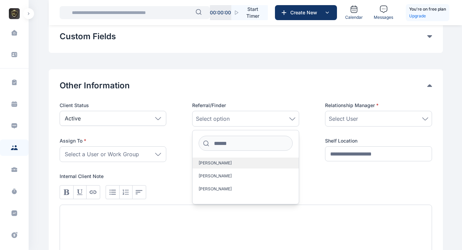
click at [228, 162] on span "[PERSON_NAME]" at bounding box center [215, 162] width 33 height 5
click at [359, 117] on div "Select User" at bounding box center [378, 118] width 99 height 8
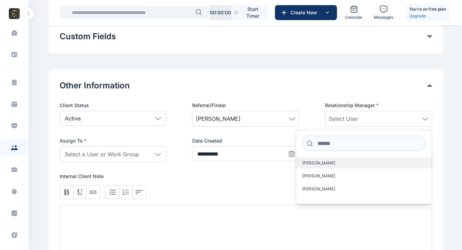
click at [332, 167] on label "[PERSON_NAME]" at bounding box center [364, 162] width 136 height 11
click at [149, 151] on div "Select a User or Work Group" at bounding box center [113, 154] width 107 height 16
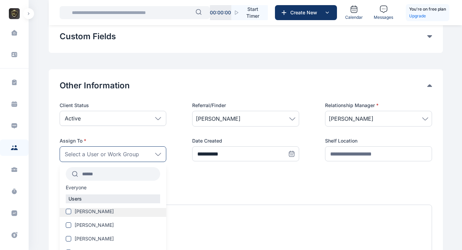
click at [97, 212] on span "[PERSON_NAME]" at bounding box center [94, 211] width 39 height 7
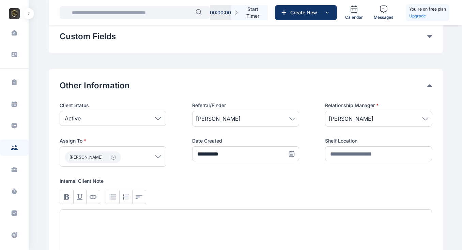
click at [204, 181] on p "Internal Client Note" at bounding box center [246, 180] width 372 height 7
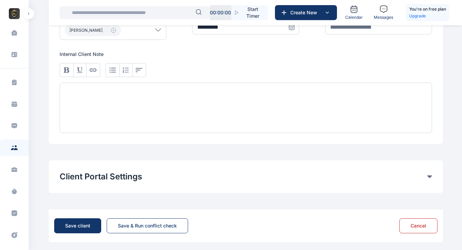
scroll to position [404, 0]
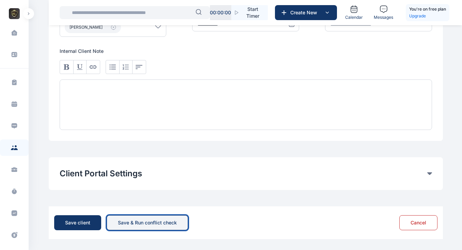
click at [129, 222] on div "Save & Run conflict check" at bounding box center [147, 222] width 59 height 7
